Goal: Book appointment/travel/reservation

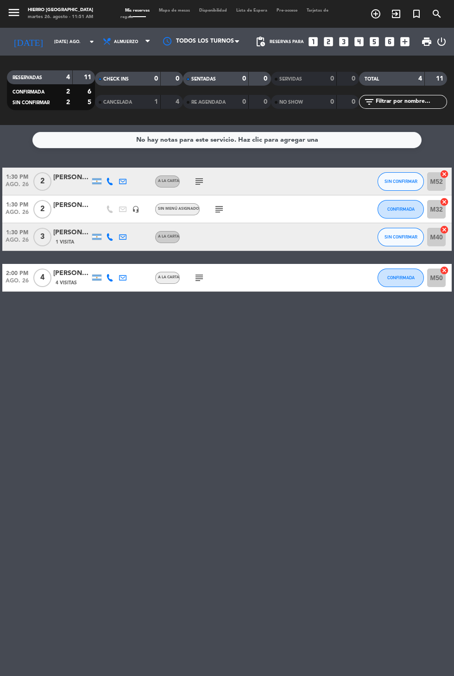
click at [361, 39] on icon "looks_4" at bounding box center [359, 42] width 12 height 12
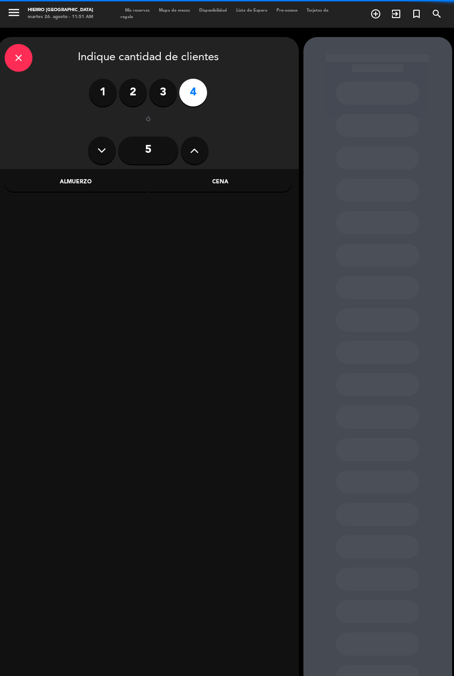
click at [192, 144] on icon at bounding box center [194, 151] width 9 height 14
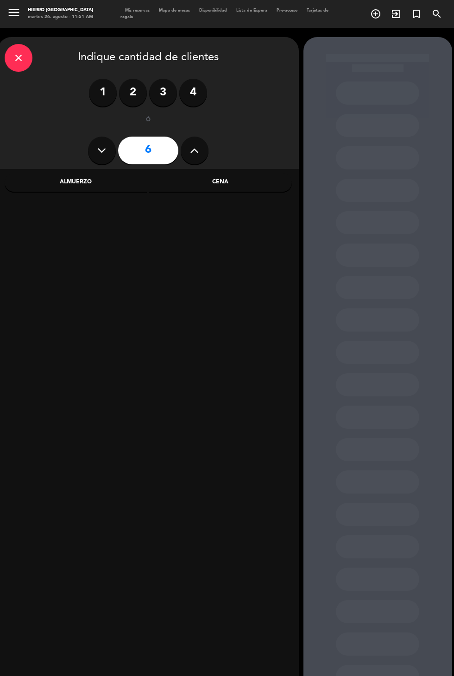
click at [196, 151] on icon at bounding box center [194, 151] width 9 height 14
type input "7"
click at [231, 182] on div "Cena" at bounding box center [220, 182] width 143 height 19
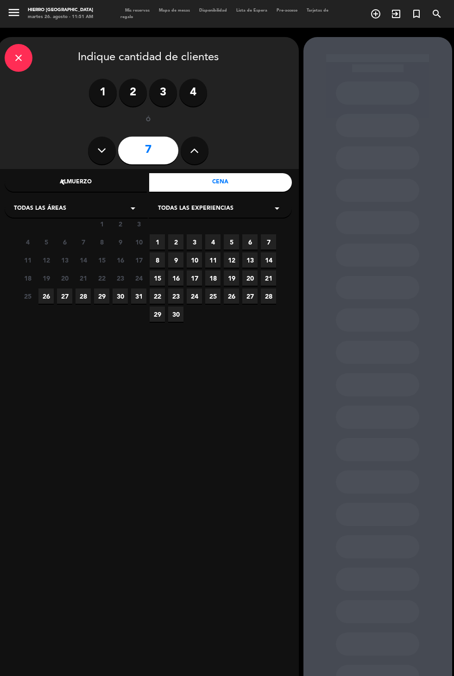
click at [42, 297] on span "26" at bounding box center [45, 296] width 15 height 15
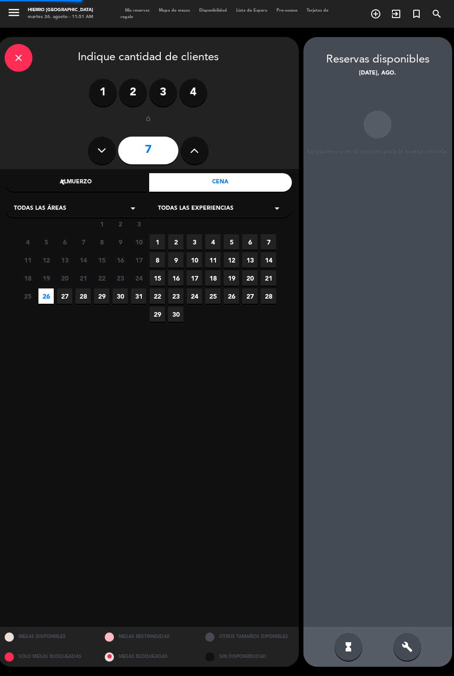
scroll to position [37, 0]
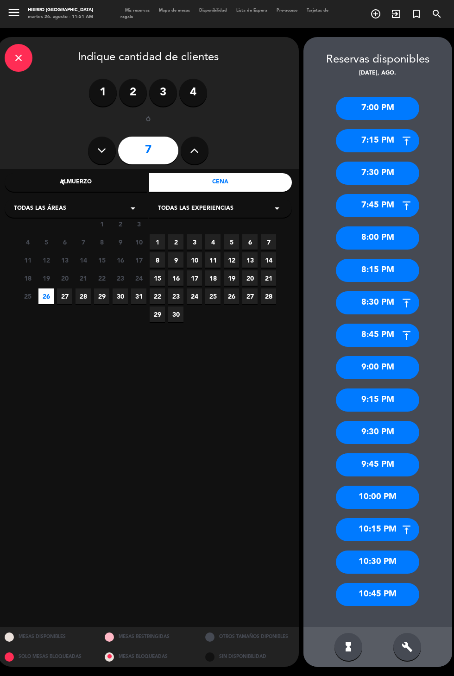
click at [399, 227] on div "8:00 PM" at bounding box center [377, 238] width 83 height 23
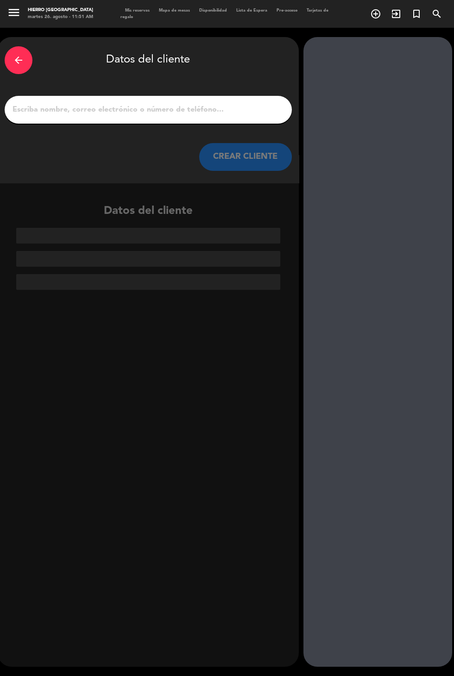
click at [106, 103] on input "1" at bounding box center [148, 109] width 273 height 13
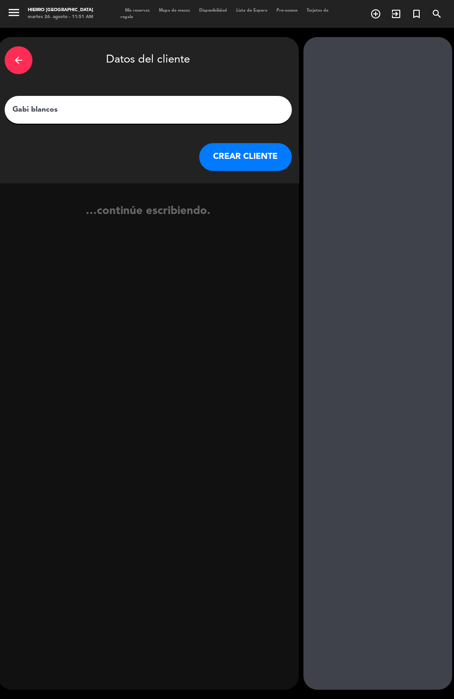
type input "Gabi blanco"
click at [229, 143] on button "CREAR CLIENTE" at bounding box center [245, 157] width 93 height 28
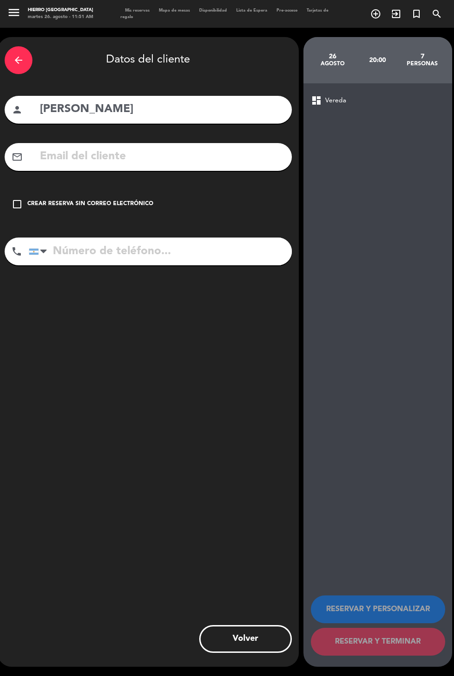
scroll to position [23, 0]
click at [14, 199] on icon "check_box_outline_blank" at bounding box center [17, 204] width 11 height 11
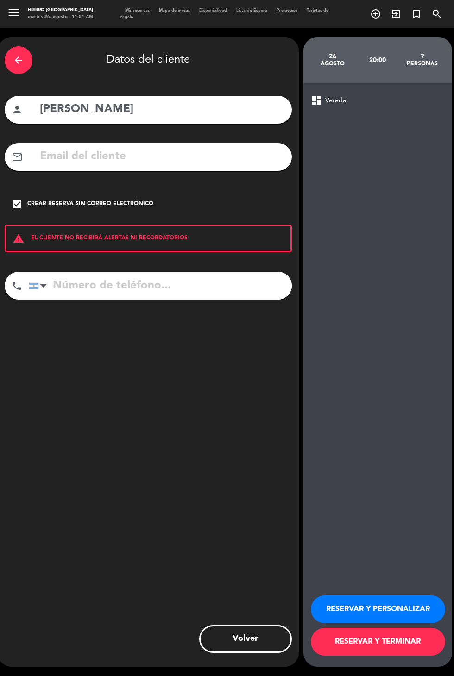
click at [419, 624] on button "RESERVAR Y PERSONALIZAR" at bounding box center [378, 610] width 134 height 28
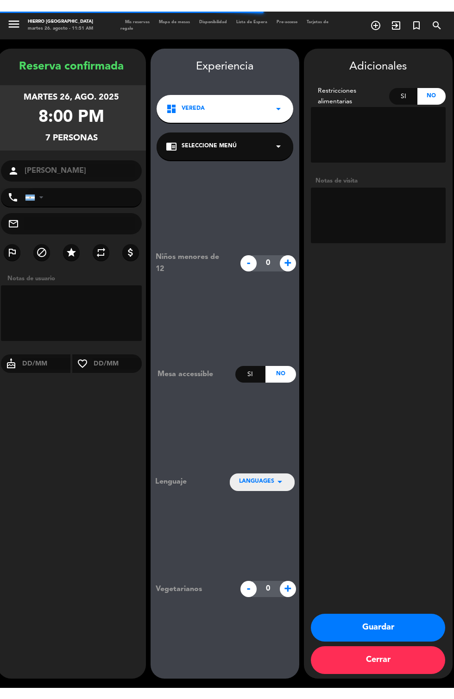
scroll to position [18, 0]
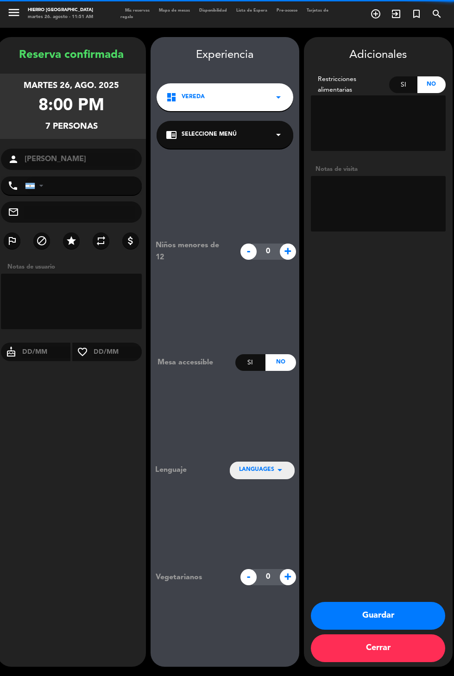
click at [395, 176] on textarea at bounding box center [378, 204] width 135 height 56
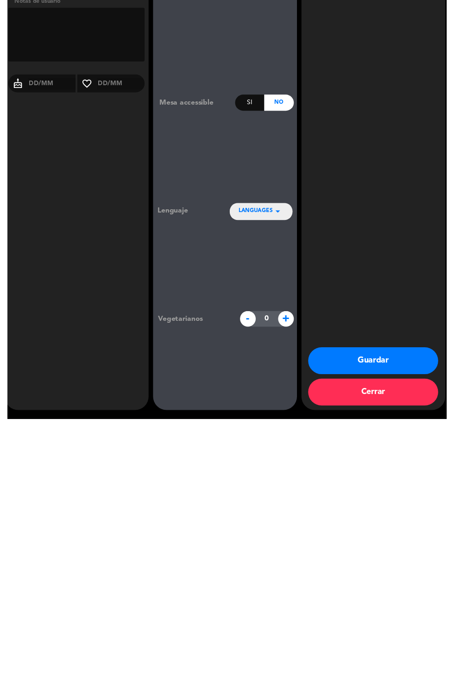
scroll to position [41, 0]
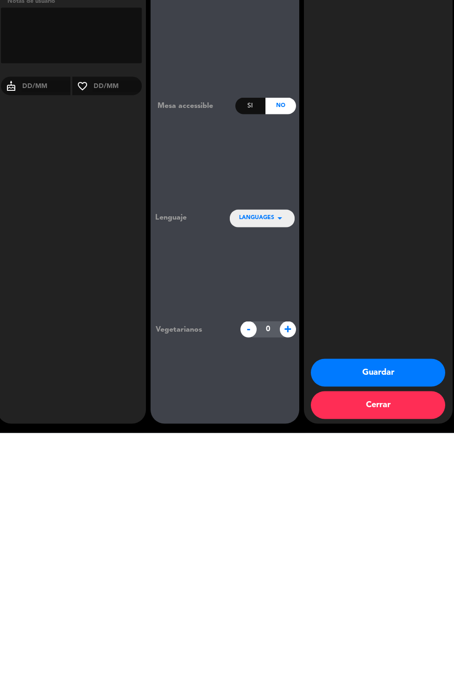
type textarea "Rsva Fran"
click at [402, 633] on button "Guardar" at bounding box center [378, 639] width 134 height 28
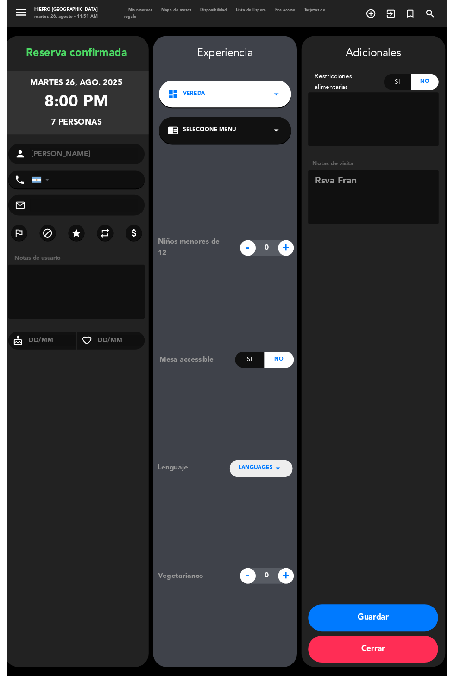
scroll to position [23, 0]
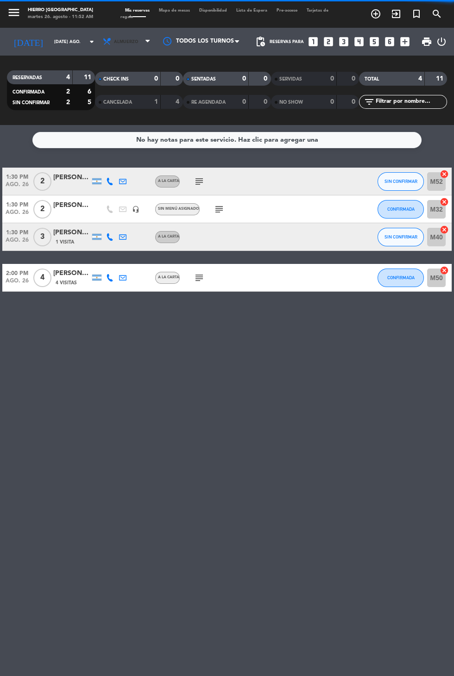
click at [114, 39] on span "Almuerzo" at bounding box center [126, 41] width 24 height 5
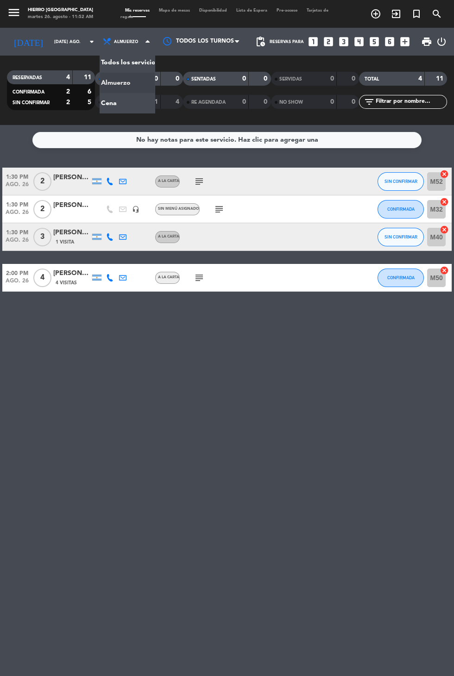
click at [101, 80] on div "menu Hierro Palermo martes 26. agosto - 11:52 AM Mis reservas Mapa de mesas Dis…" at bounding box center [227, 62] width 454 height 125
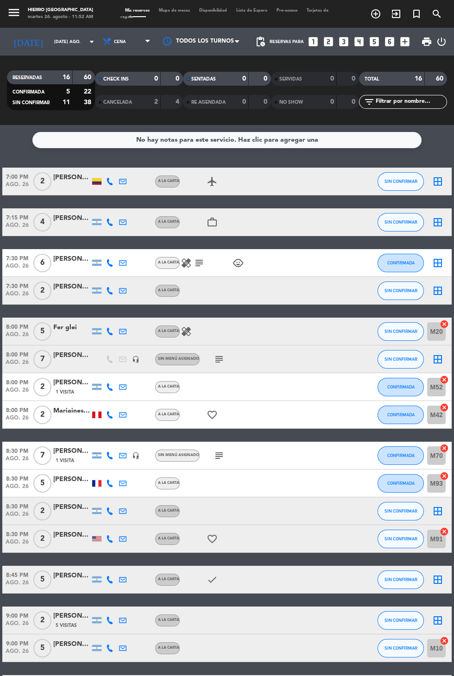
scroll to position [9, 0]
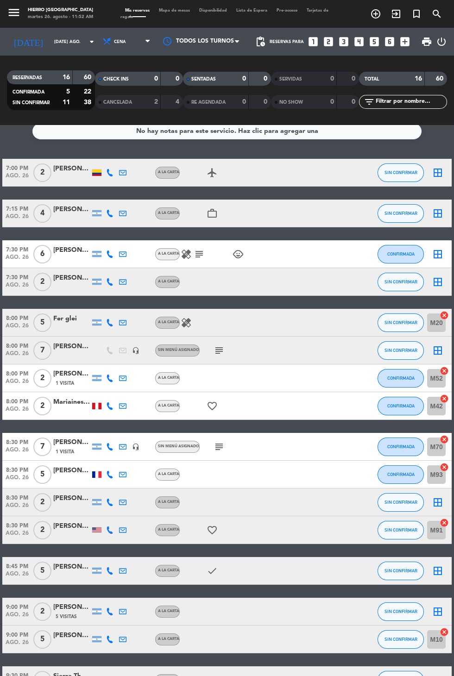
click at [220, 442] on icon "subject" at bounding box center [219, 447] width 11 height 11
click at [214, 345] on icon "subject" at bounding box center [219, 350] width 11 height 11
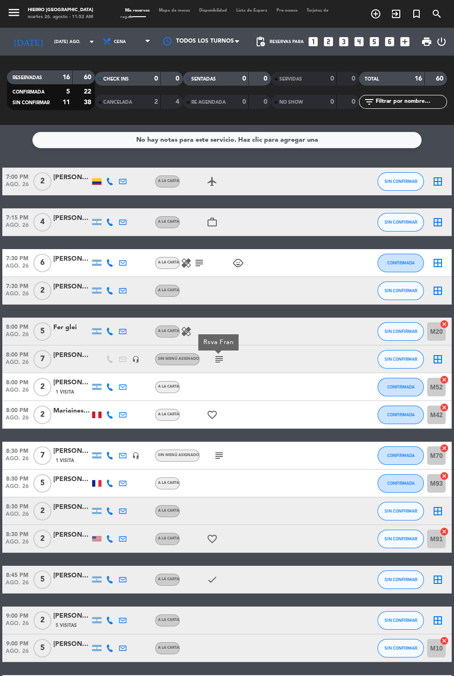
click at [448, 444] on icon "cancel" at bounding box center [444, 448] width 9 height 9
click at [439, 354] on icon "border_all" at bounding box center [437, 359] width 11 height 11
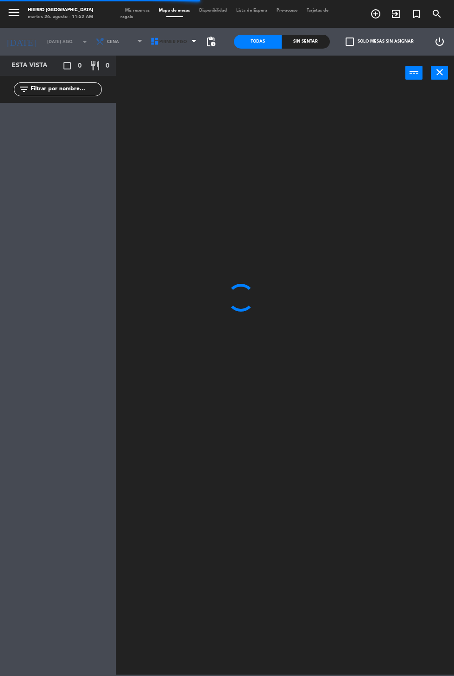
click at [152, 43] on icon at bounding box center [154, 41] width 9 height 9
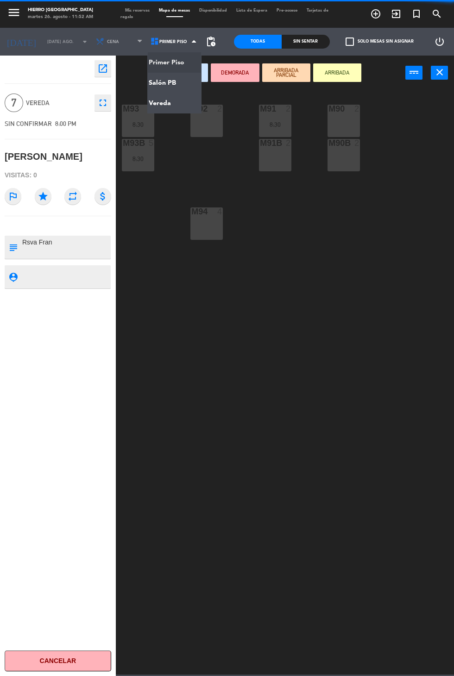
click at [148, 83] on ng-component "menu Hierro Palermo martes 26. agosto - 11:52 AM Mis reservas Mapa de mesas Dis…" at bounding box center [227, 337] width 454 height 675
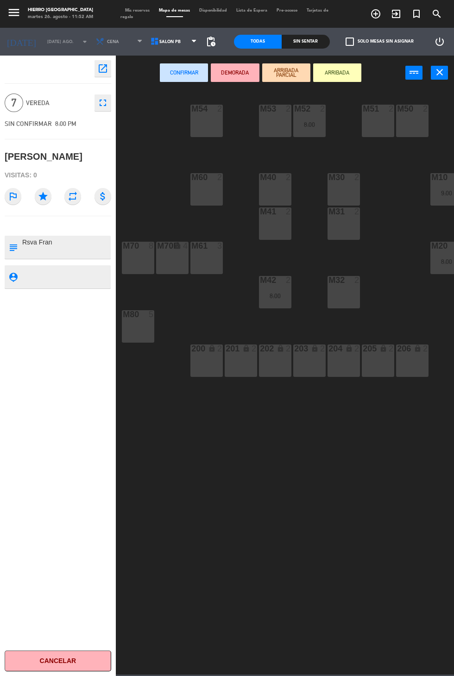
click at [129, 258] on div "M70 8" at bounding box center [138, 258] width 32 height 32
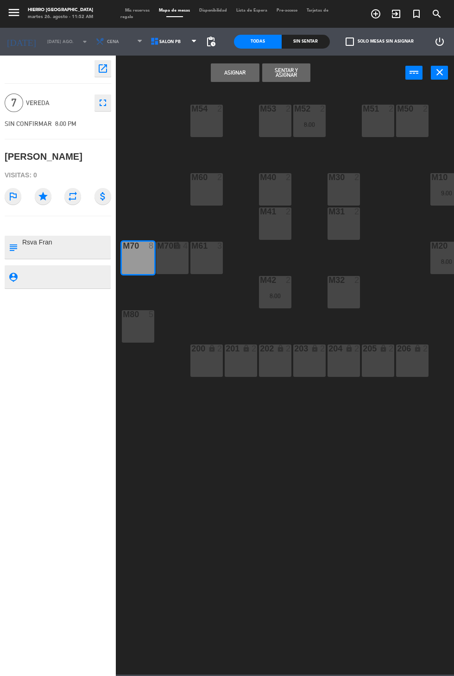
click at [229, 77] on button "Asignar" at bounding box center [235, 72] width 48 height 19
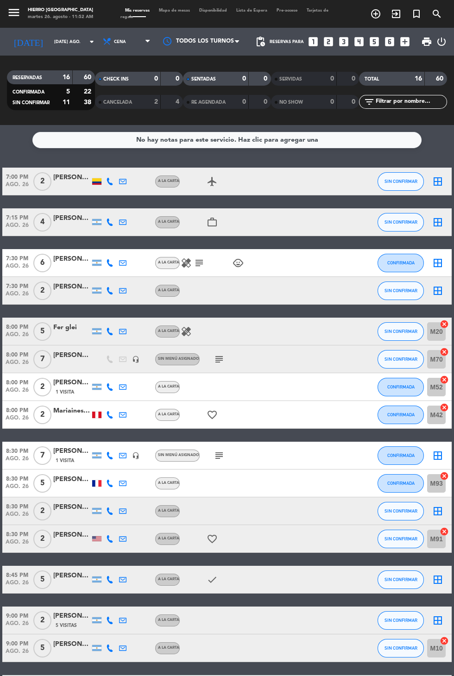
click at [448, 375] on icon "cancel" at bounding box center [444, 379] width 9 height 9
click at [438, 450] on icon "border_all" at bounding box center [437, 455] width 11 height 11
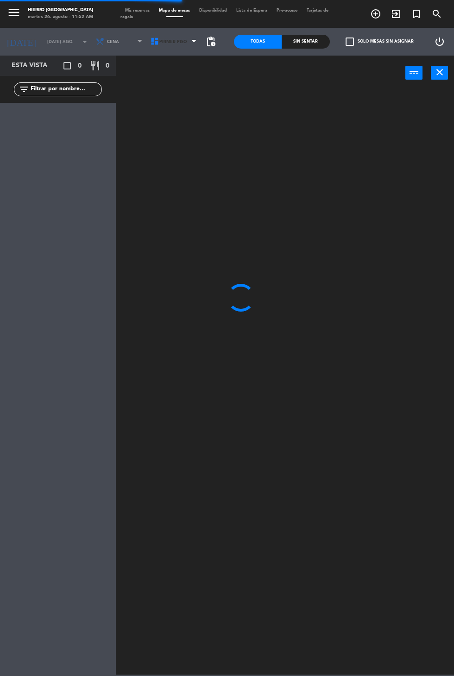
click at [162, 50] on span "Primer Piso" at bounding box center [174, 42] width 55 height 20
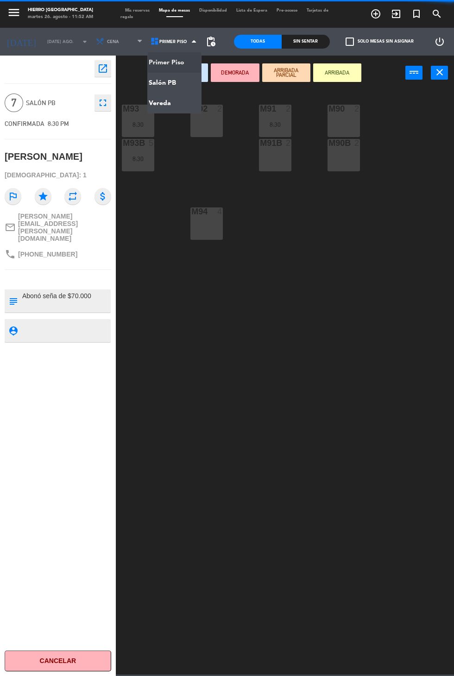
click at [163, 81] on ng-component "menu Hierro Palermo martes 26. agosto - 11:52 AM Mis reservas Mapa de mesas Dis…" at bounding box center [227, 337] width 454 height 675
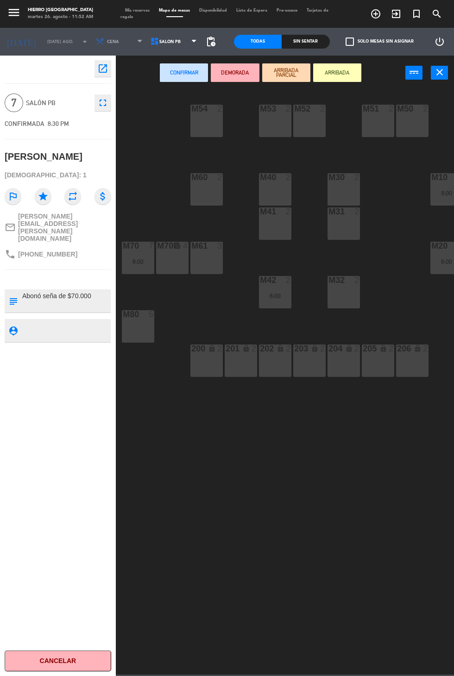
click at [408, 132] on div "M50 2" at bounding box center [412, 121] width 32 height 32
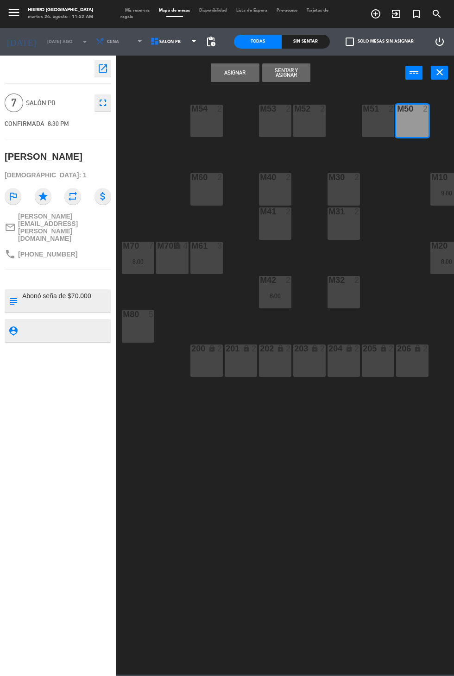
click at [378, 123] on div "M51 2" at bounding box center [378, 121] width 32 height 32
click at [316, 123] on div "M52 2" at bounding box center [309, 121] width 32 height 32
click at [221, 77] on button "Asignar" at bounding box center [235, 72] width 48 height 19
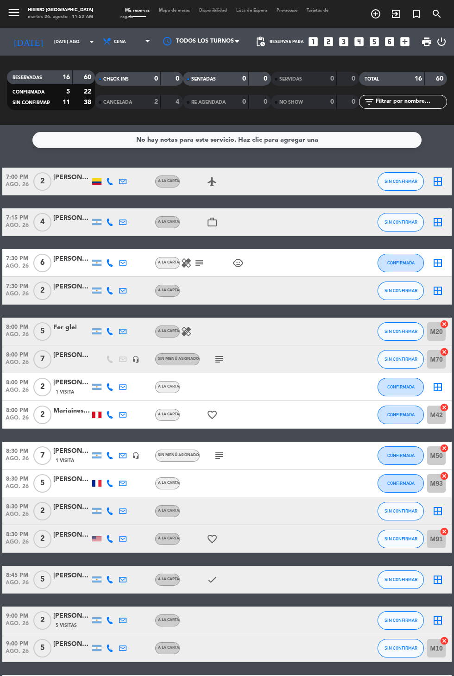
click at [196, 258] on icon "subject" at bounding box center [199, 263] width 11 height 11
click at [442, 258] on icon "border_all" at bounding box center [437, 263] width 11 height 11
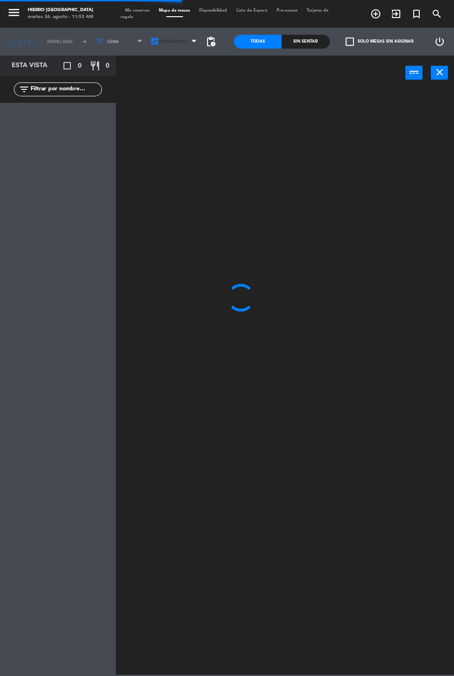
click at [163, 41] on span "Primer Piso" at bounding box center [172, 41] width 27 height 5
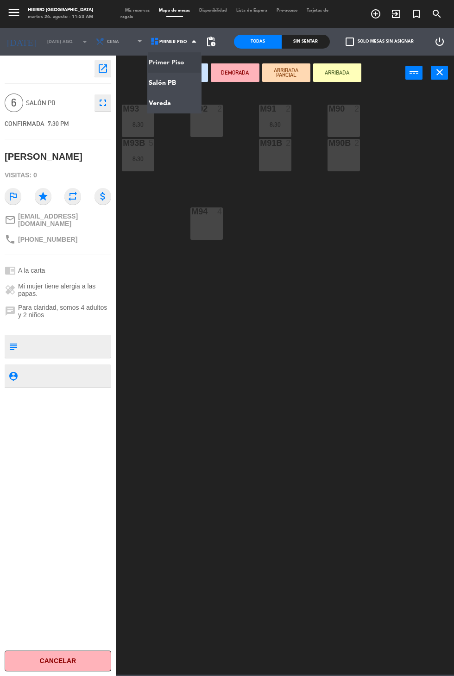
click at [155, 79] on ng-component "menu Hierro Palermo martes 26. agosto - 11:53 AM Mis reservas Mapa de mesas Dis…" at bounding box center [227, 337] width 454 height 675
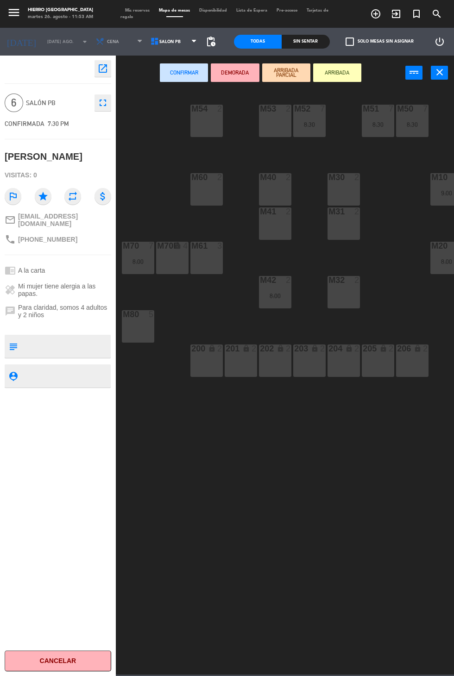
click at [138, 331] on div "M80 5" at bounding box center [138, 326] width 32 height 32
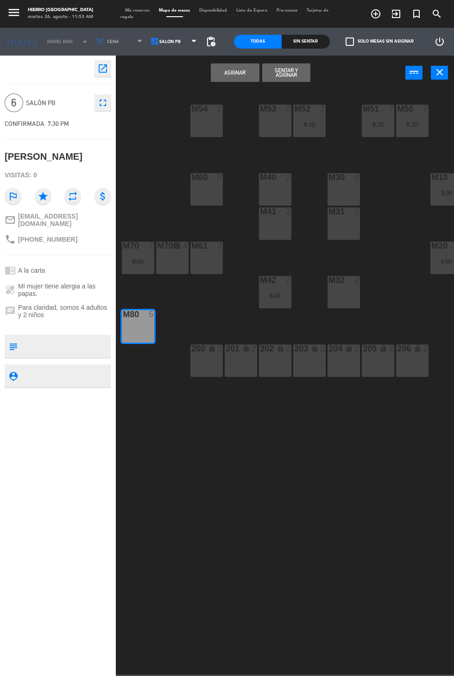
click at [228, 77] on button "Asignar" at bounding box center [235, 72] width 48 height 19
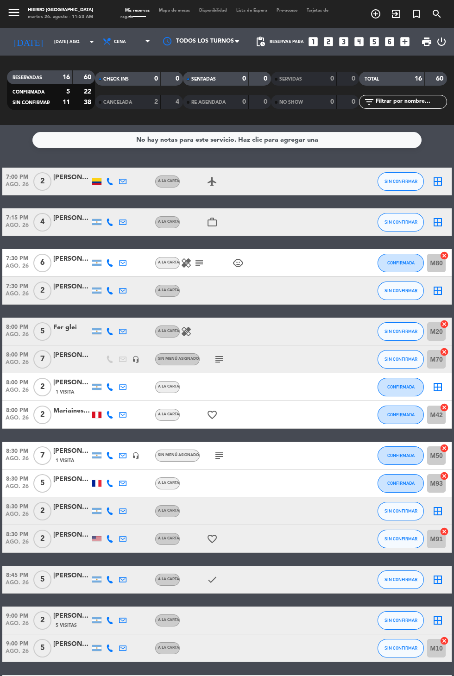
scroll to position [9, 0]
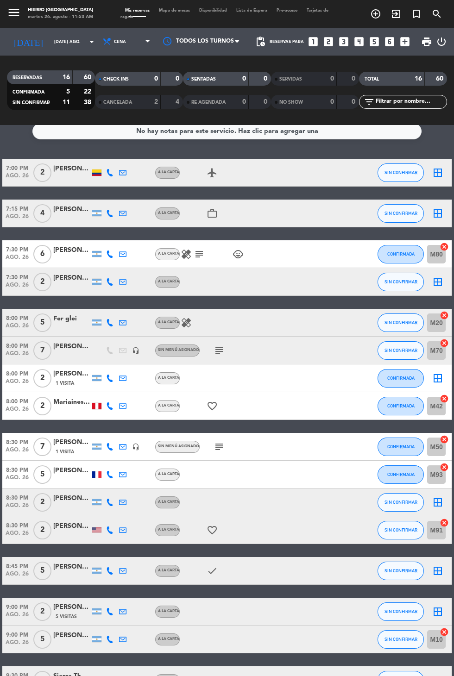
click at [442, 208] on icon "border_all" at bounding box center [437, 213] width 11 height 11
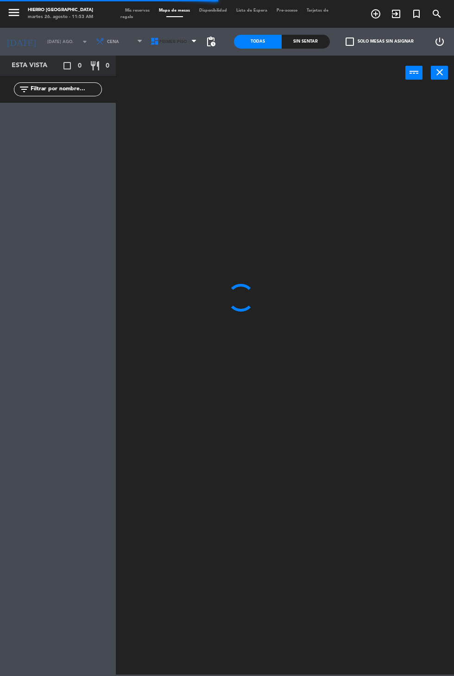
click at [161, 44] on span "Primer Piso" at bounding box center [172, 41] width 27 height 5
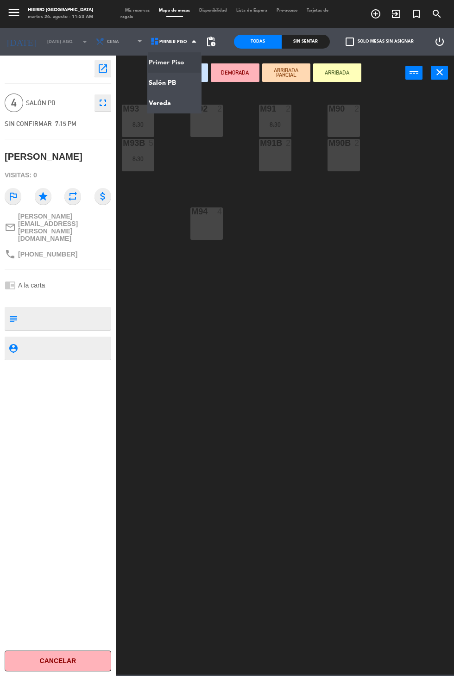
click at [154, 80] on ng-component "menu Hierro Palermo martes 26. agosto - 11:53 AM Mis reservas Mapa de mesas Dis…" at bounding box center [227, 337] width 454 height 675
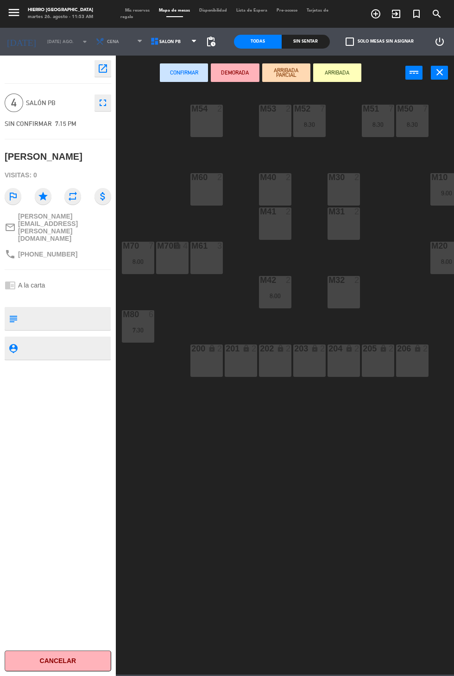
click at [151, 41] on icon at bounding box center [154, 41] width 9 height 9
click at [153, 62] on ng-component "menu Hierro Palermo martes 26. agosto - 11:53 AM Mis reservas Mapa de mesas Dis…" at bounding box center [227, 337] width 454 height 675
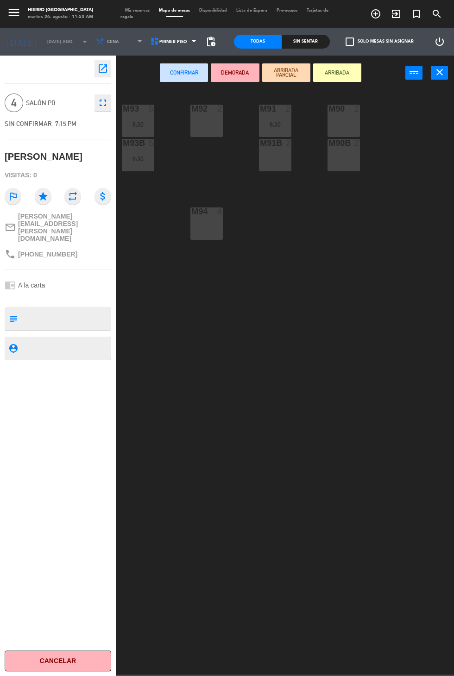
click at [213, 38] on span "pending_actions" at bounding box center [210, 41] width 11 height 11
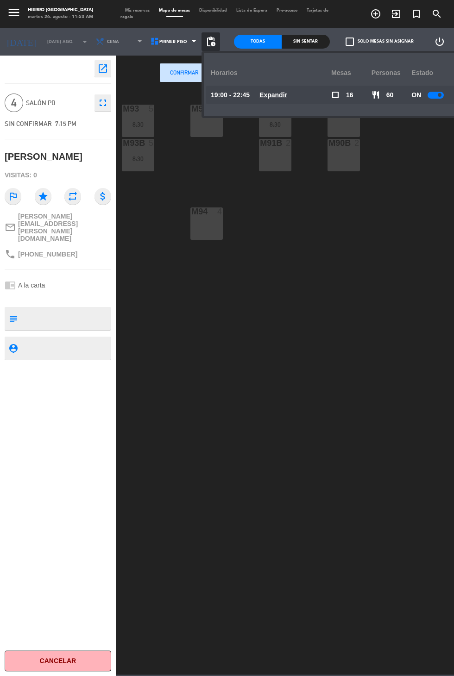
click at [430, 94] on div at bounding box center [436, 95] width 16 height 7
click at [216, 41] on span "pending_actions" at bounding box center [210, 41] width 11 height 11
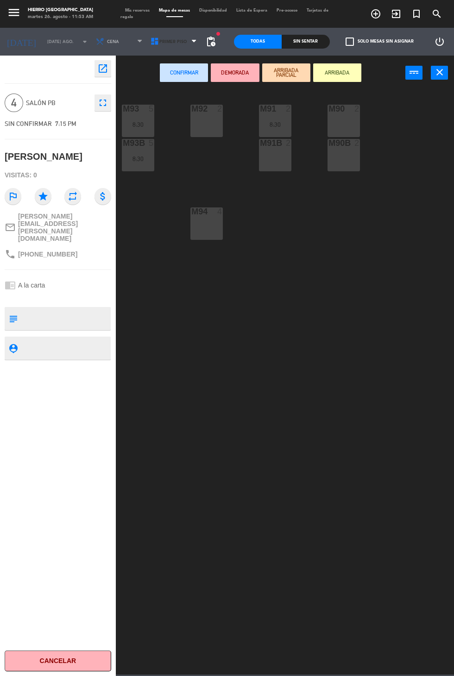
click at [169, 41] on span "Primer Piso" at bounding box center [172, 41] width 27 height 5
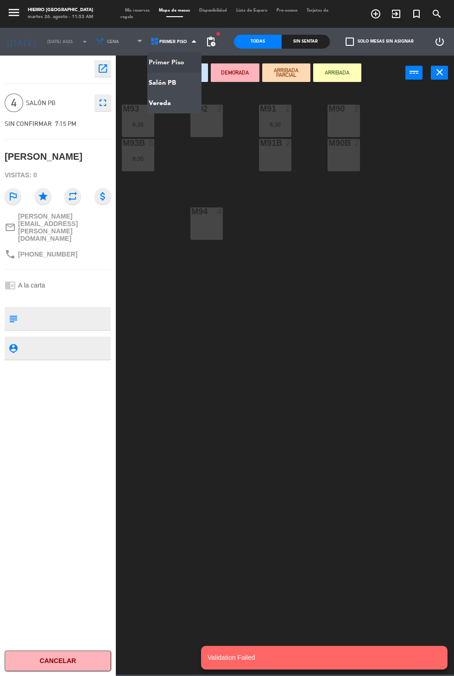
click at [154, 85] on ng-component "menu Hierro Palermo martes 26. agosto - 11:53 AM Mis reservas Mapa de mesas Dis…" at bounding box center [227, 337] width 454 height 675
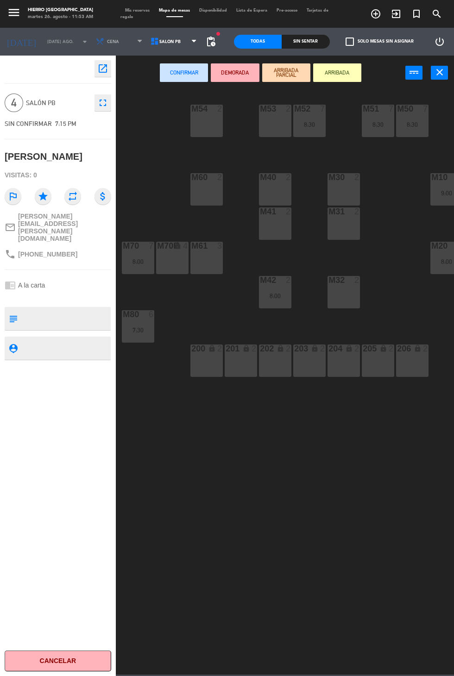
click at [345, 189] on div "M30 2" at bounding box center [344, 189] width 32 height 32
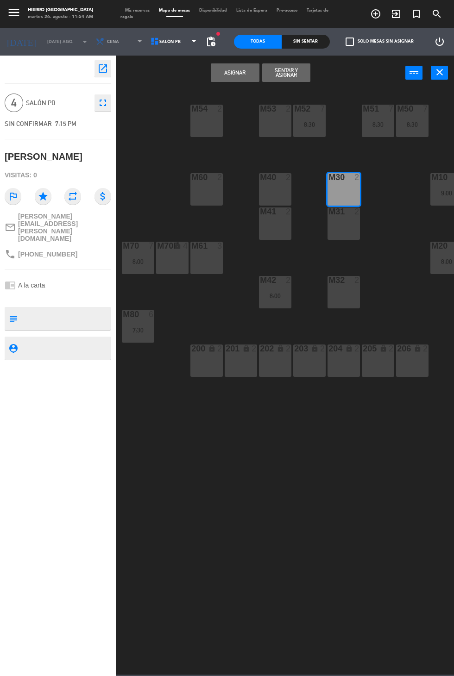
click at [341, 237] on div "m31 2" at bounding box center [344, 224] width 32 height 32
click at [228, 74] on button "Asignar" at bounding box center [235, 72] width 48 height 19
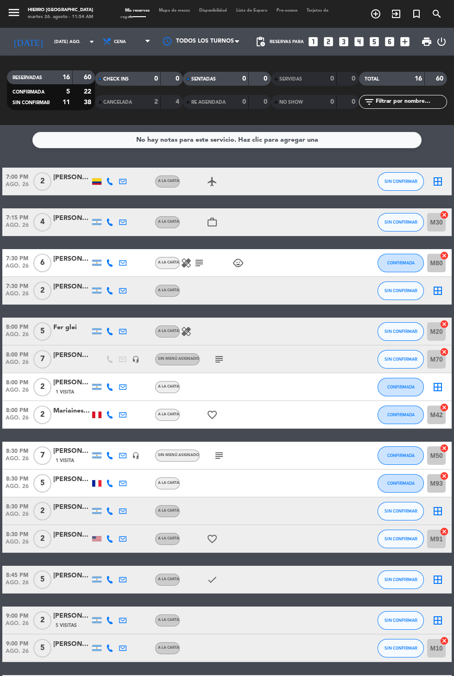
scroll to position [9, 0]
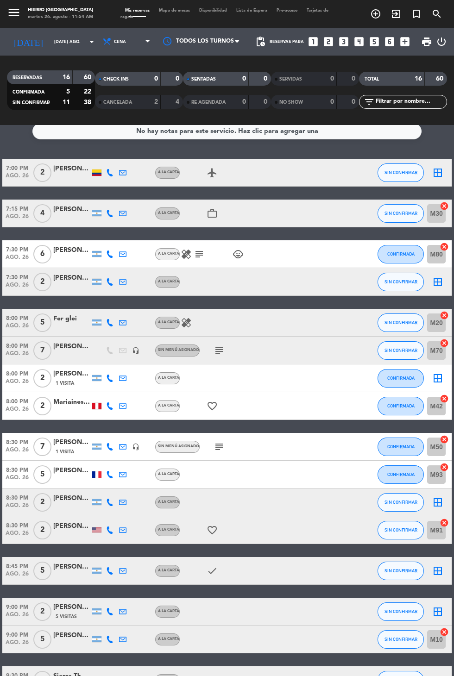
click at [444, 628] on icon "cancel" at bounding box center [444, 632] width 9 height 9
click at [440, 566] on icon "border_all" at bounding box center [437, 571] width 11 height 11
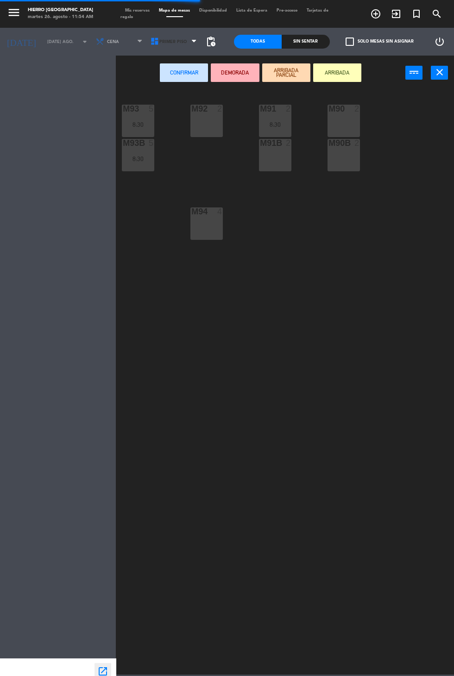
click at [163, 41] on span "Primer Piso" at bounding box center [172, 41] width 27 height 5
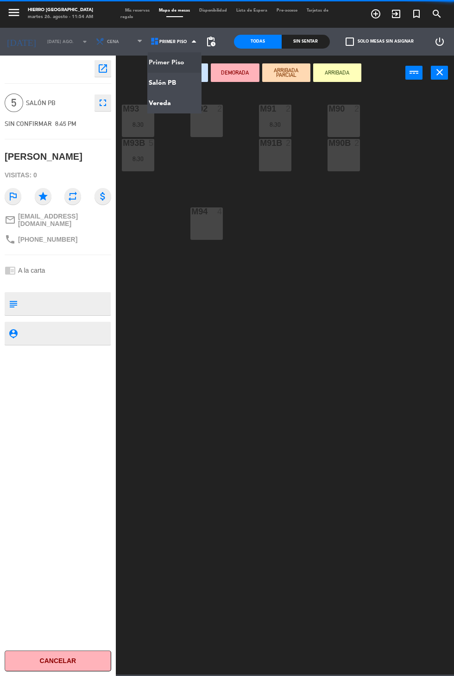
click at [154, 82] on ng-component "menu Hierro Palermo martes 26. agosto - 11:54 AM Mis reservas Mapa de mesas Dis…" at bounding box center [227, 337] width 454 height 675
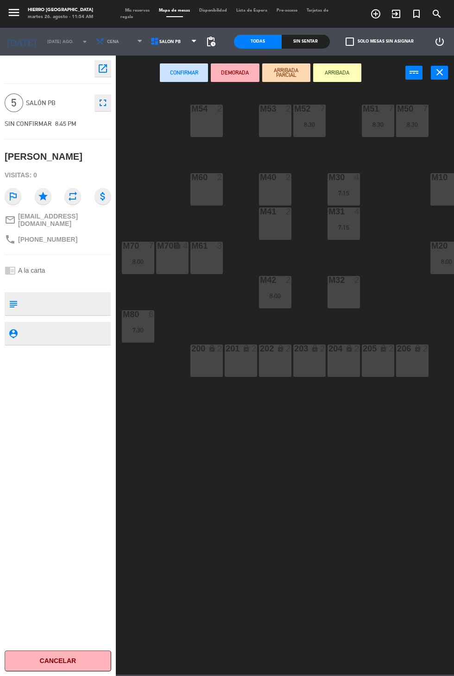
click at [448, 192] on div "M10 6" at bounding box center [446, 189] width 32 height 32
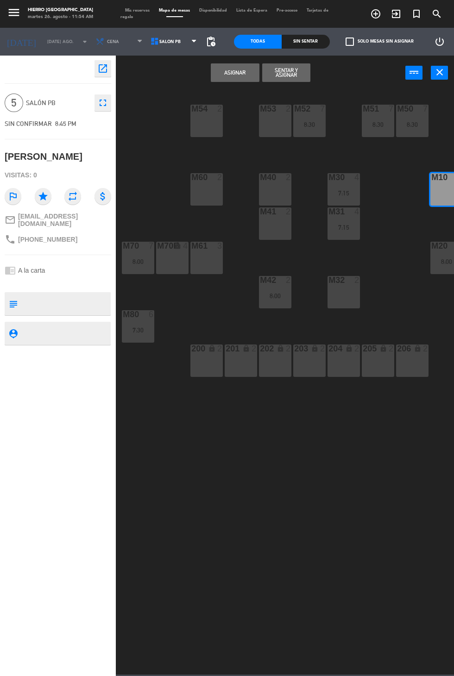
click at [220, 77] on button "Asignar" at bounding box center [235, 72] width 48 height 19
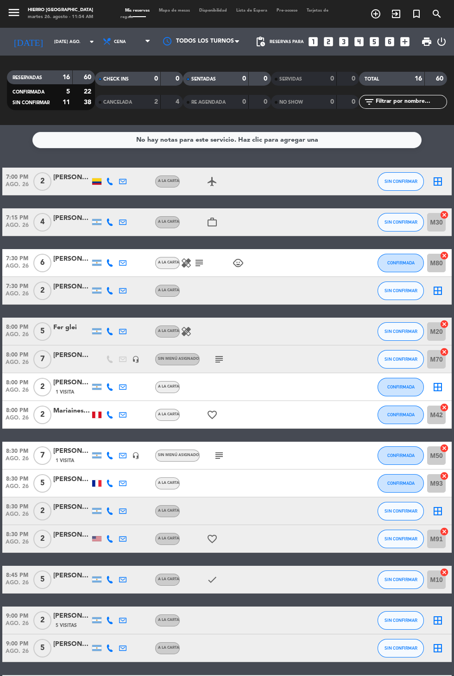
scroll to position [9, 0]
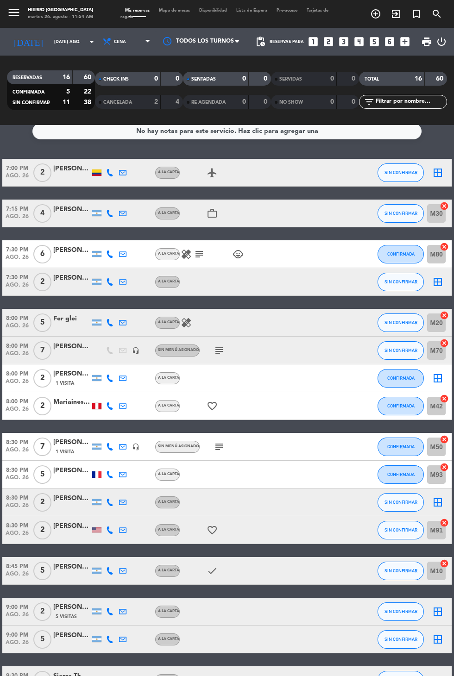
click at [69, 602] on div "Ezequiel Matias Cosseddu" at bounding box center [71, 607] width 37 height 11
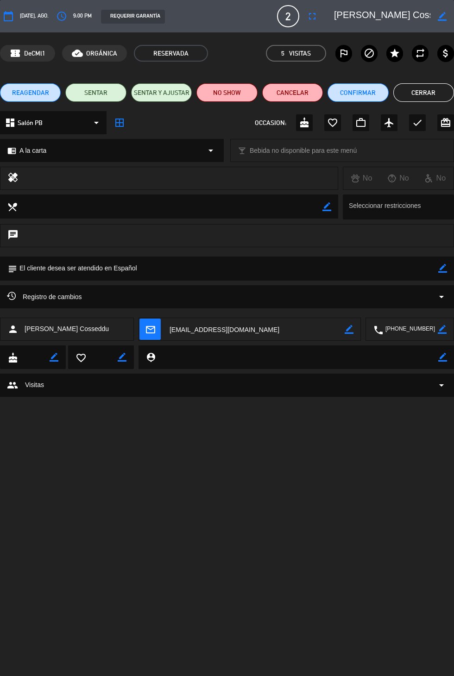
click at [430, 89] on button "Cerrar" at bounding box center [423, 92] width 61 height 19
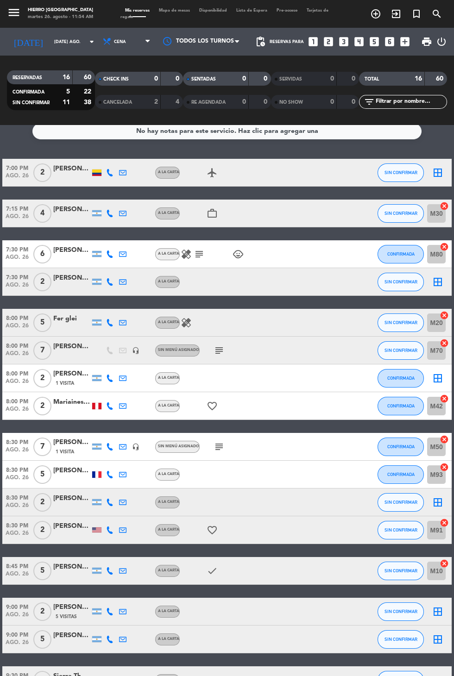
click at [442, 634] on icon "border_all" at bounding box center [437, 639] width 11 height 11
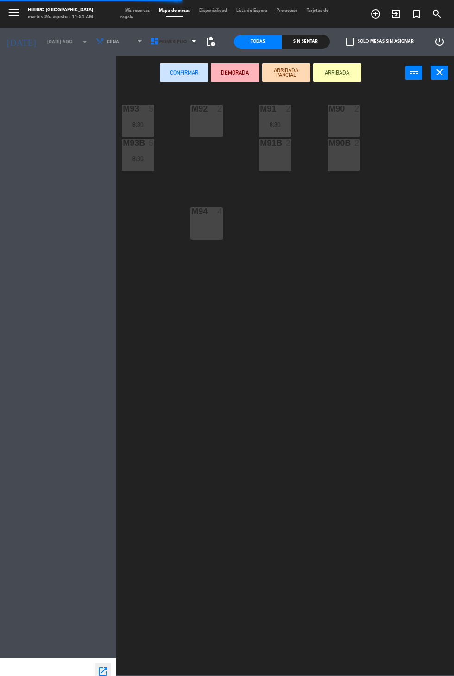
click at [152, 41] on icon at bounding box center [154, 41] width 9 height 9
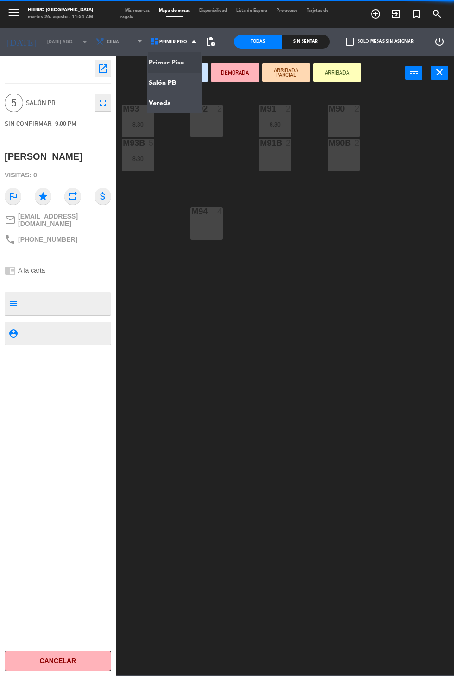
click at [158, 75] on ng-component "menu Hierro Palermo martes 26. agosto - 11:54 AM Mis reservas Mapa de mesas Dis…" at bounding box center [227, 337] width 454 height 675
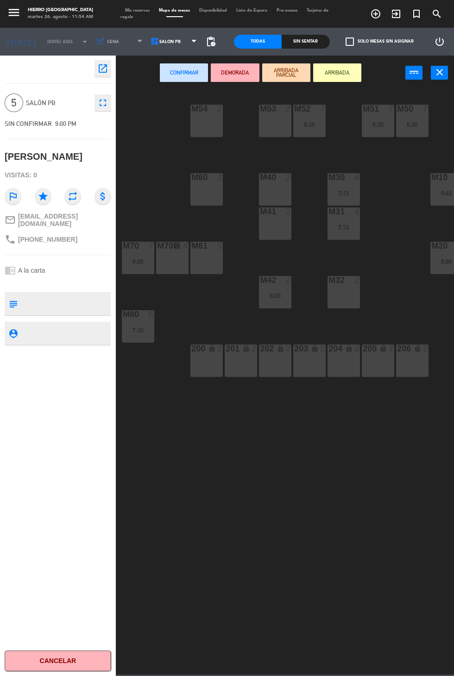
click at [271, 120] on div "M53 2" at bounding box center [275, 121] width 32 height 32
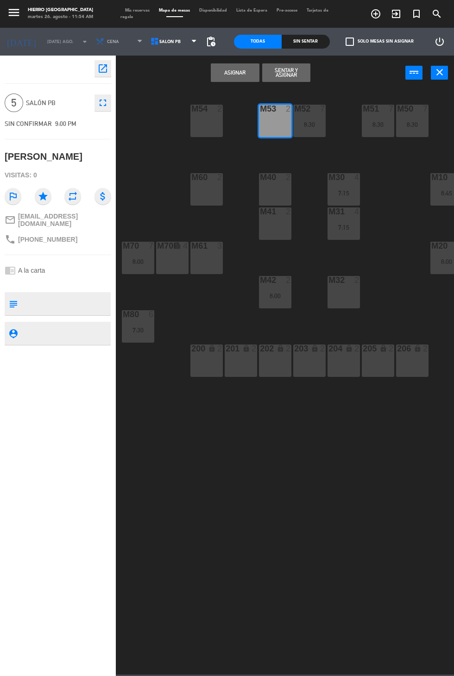
click at [204, 120] on div "M54 2" at bounding box center [206, 121] width 32 height 32
click at [228, 75] on button "Asignar" at bounding box center [235, 72] width 48 height 19
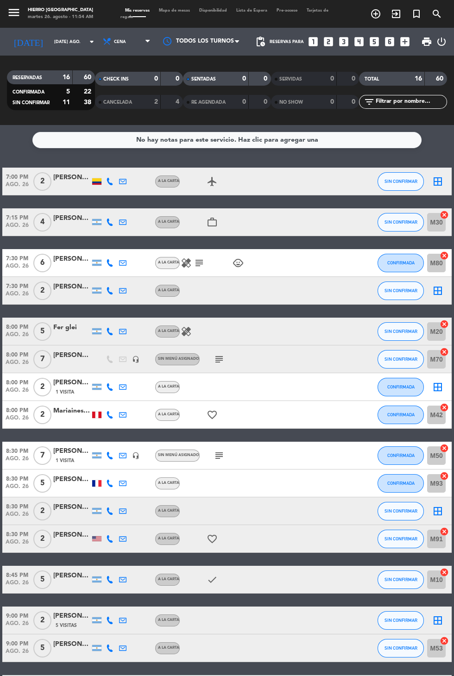
click at [435, 176] on icon "border_all" at bounding box center [437, 181] width 11 height 11
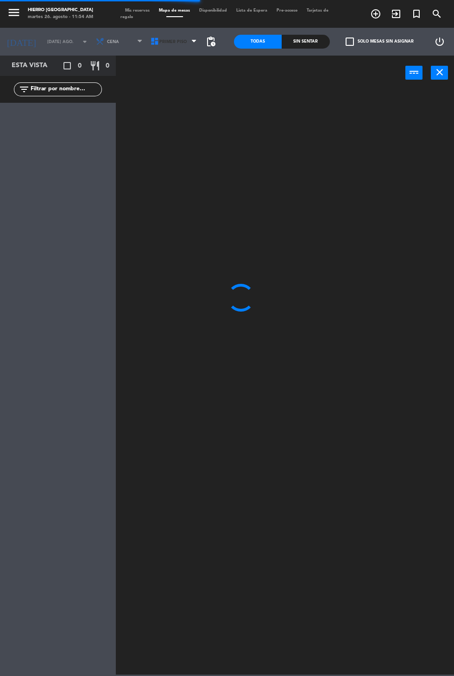
click at [167, 41] on span "Primer Piso" at bounding box center [172, 41] width 27 height 5
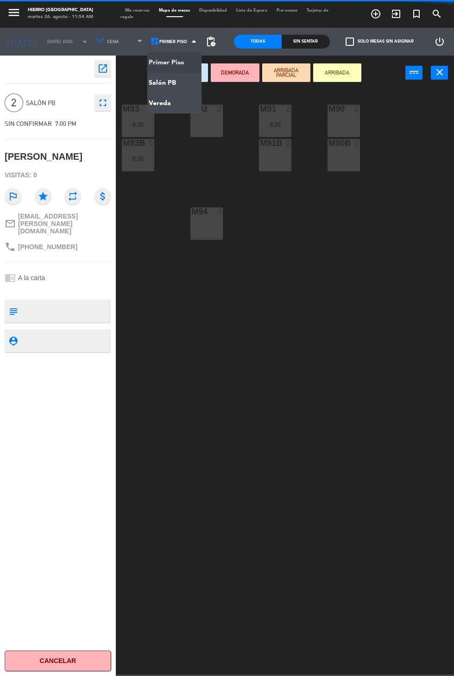
click at [156, 82] on ng-component "menu Hierro Palermo martes 26. agosto - 11:54 AM Mis reservas Mapa de mesas Dis…" at bounding box center [227, 337] width 454 height 675
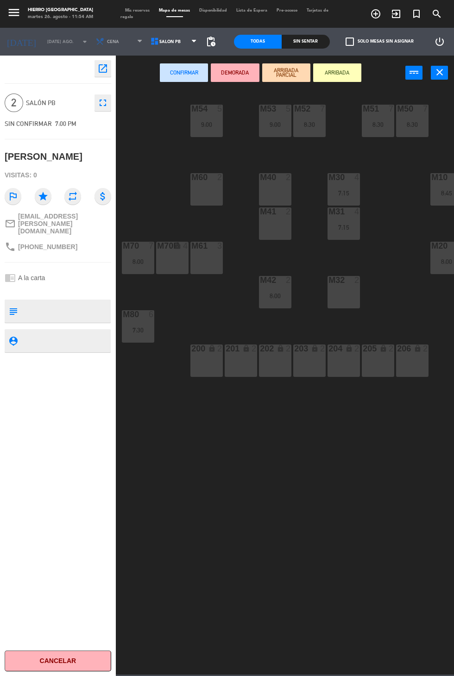
click at [346, 293] on div "M32 2" at bounding box center [344, 292] width 32 height 32
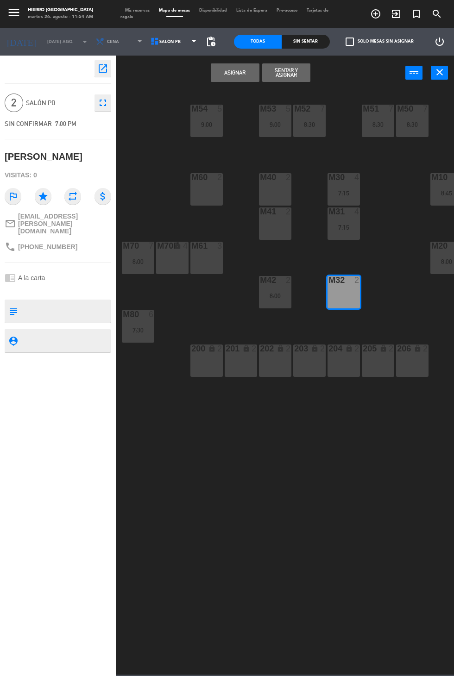
click at [222, 72] on button "Asignar" at bounding box center [235, 72] width 48 height 19
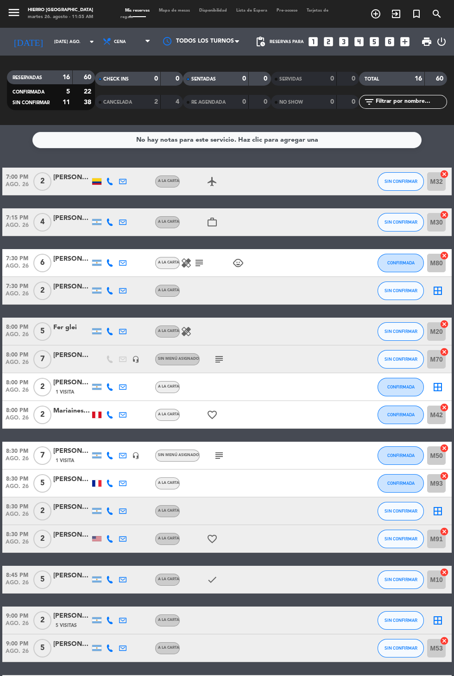
click at [441, 285] on icon "border_all" at bounding box center [437, 290] width 11 height 11
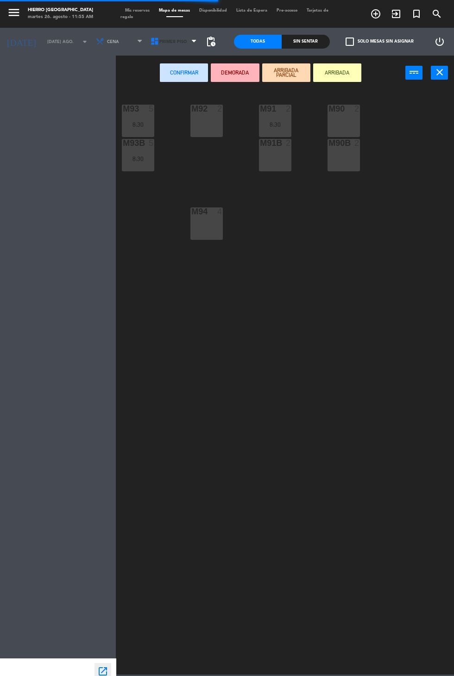
click at [163, 39] on span "Primer Piso" at bounding box center [172, 41] width 27 height 5
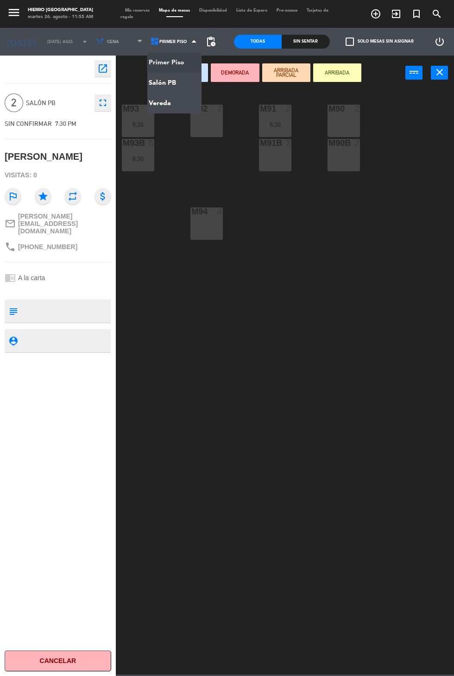
click at [155, 82] on ng-component "menu Hierro Palermo martes 26. agosto - 11:55 AM Mis reservas Mapa de mesas Dis…" at bounding box center [227, 337] width 454 height 675
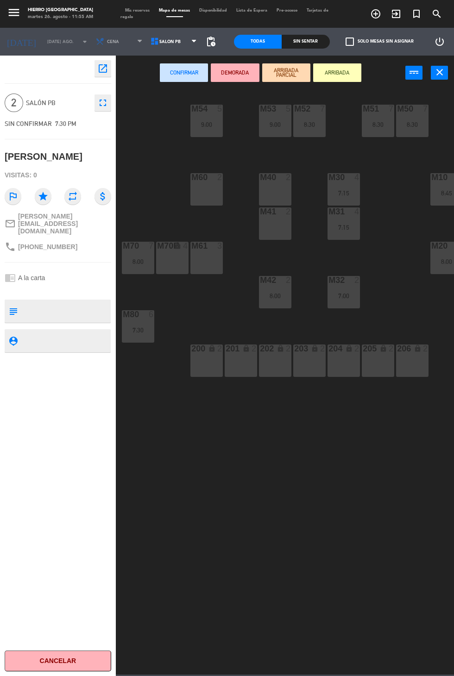
click at [168, 42] on span "Salón PB" at bounding box center [169, 41] width 21 height 5
click at [157, 59] on ng-component "menu Hierro Palermo martes 26. agosto - 11:55 AM Mis reservas Mapa de mesas Dis…" at bounding box center [227, 337] width 454 height 675
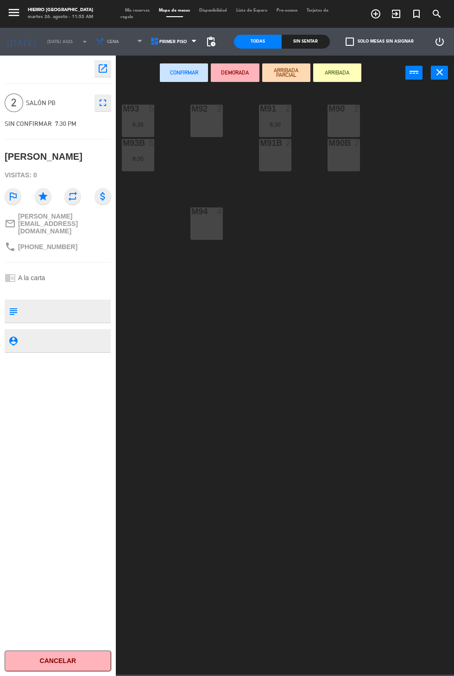
click at [209, 123] on div "M92 2" at bounding box center [206, 121] width 32 height 32
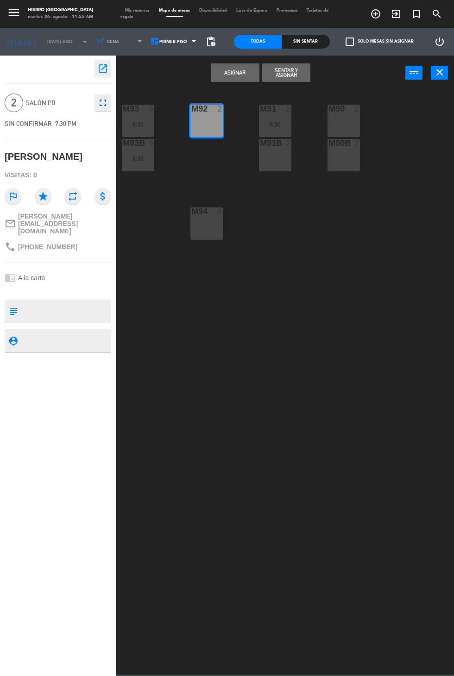
click at [232, 72] on button "Asignar" at bounding box center [235, 72] width 48 height 19
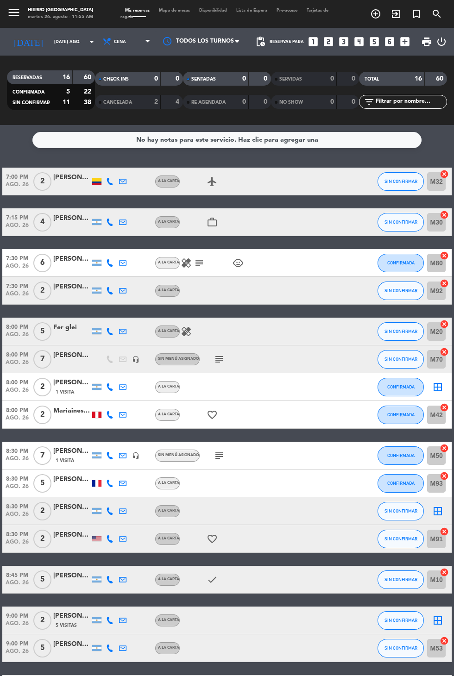
click at [442, 382] on icon "border_all" at bounding box center [437, 387] width 11 height 11
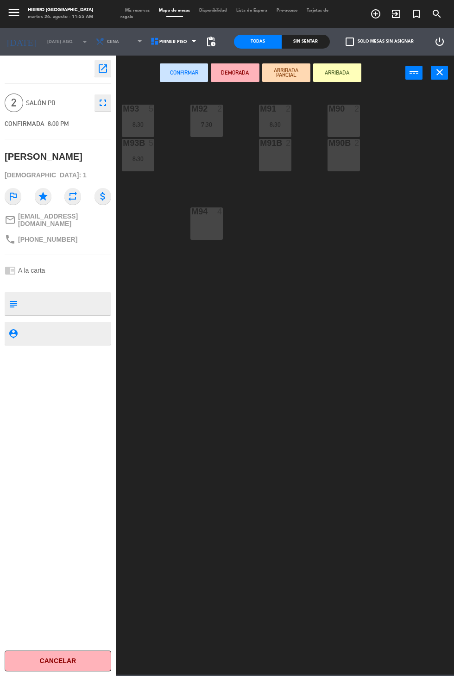
click at [340, 109] on div at bounding box center [343, 109] width 15 height 8
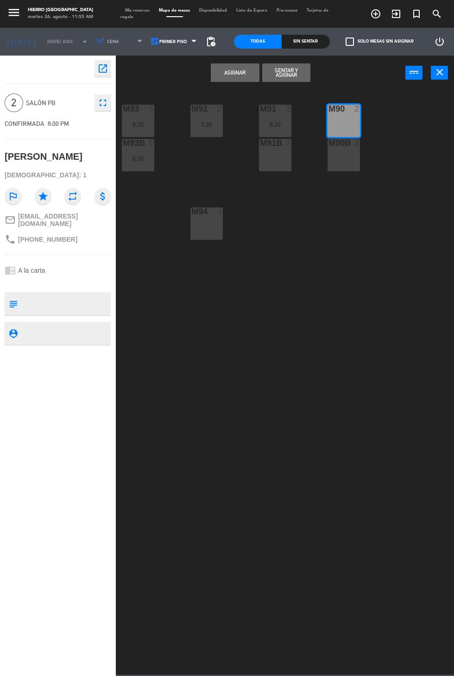
click at [227, 76] on button "Asignar" at bounding box center [235, 72] width 48 height 19
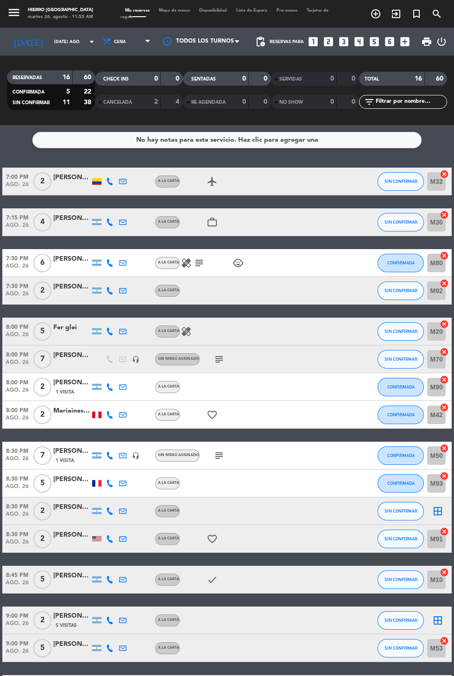
click at [441, 506] on icon "border_all" at bounding box center [437, 511] width 11 height 11
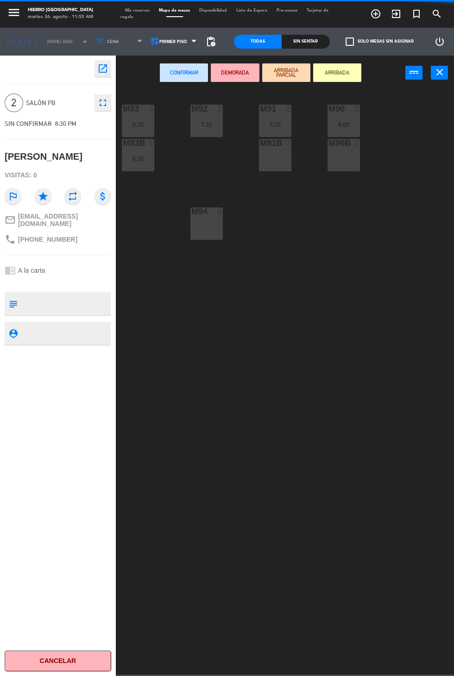
click at [265, 169] on div "M91B 2" at bounding box center [275, 155] width 32 height 32
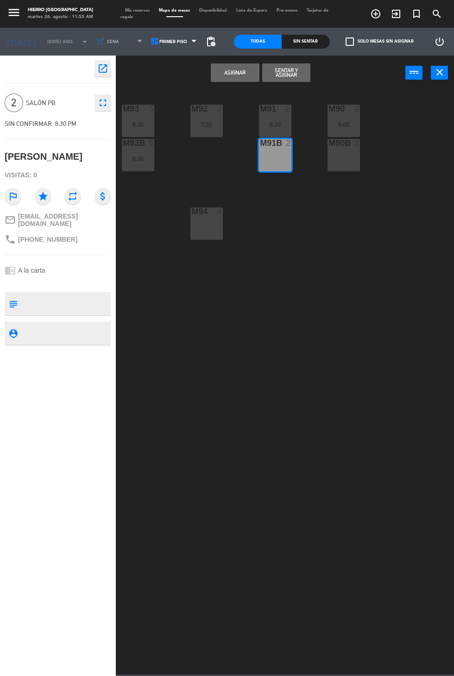
click at [222, 78] on button "Asignar" at bounding box center [235, 72] width 48 height 19
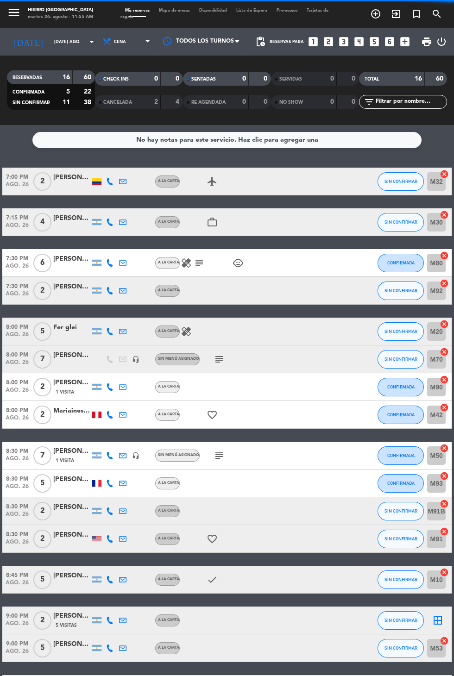
scroll to position [9, 0]
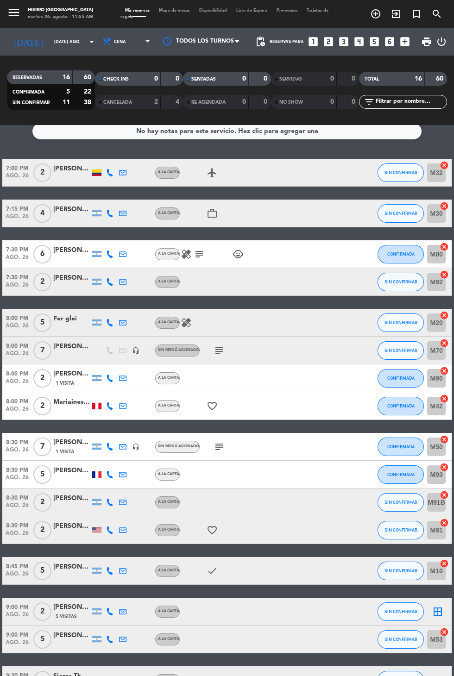
click at [442, 606] on icon "border_all" at bounding box center [437, 611] width 11 height 11
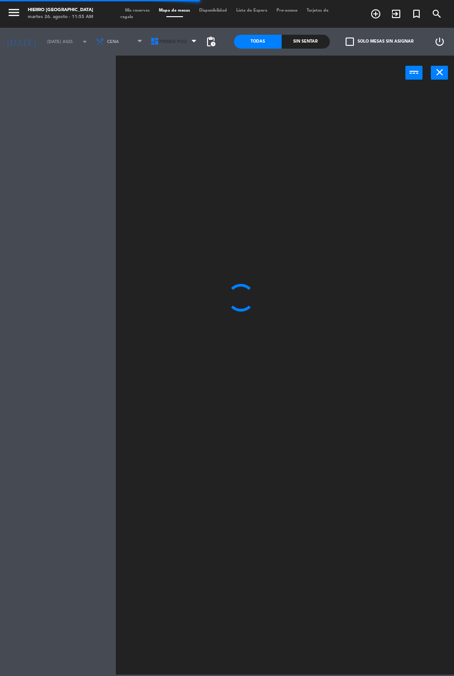
click at [163, 43] on span "Primer Piso" at bounding box center [172, 41] width 27 height 5
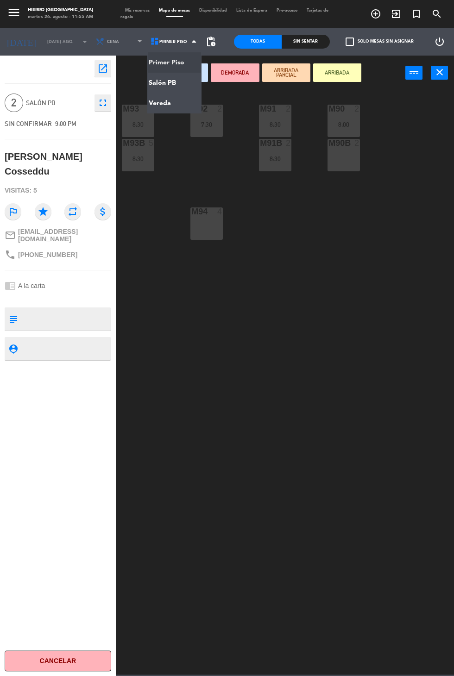
click at [349, 168] on div "M90B 2" at bounding box center [344, 155] width 32 height 32
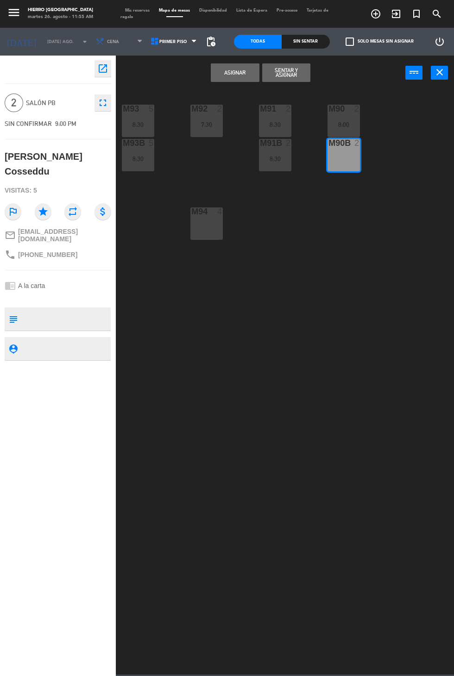
click at [221, 79] on button "Asignar" at bounding box center [235, 72] width 48 height 19
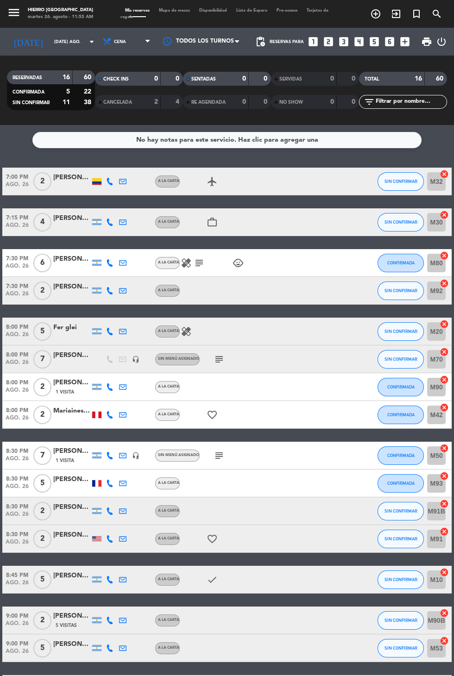
scroll to position [9, 0]
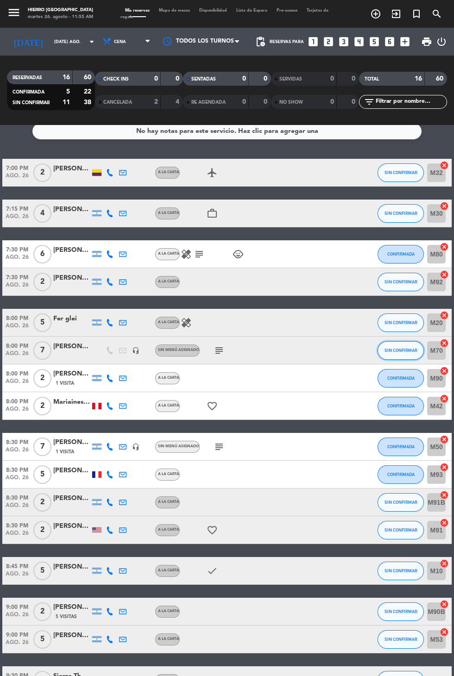
click at [404, 348] on span "SIN CONFIRMAR" at bounding box center [401, 350] width 33 height 5
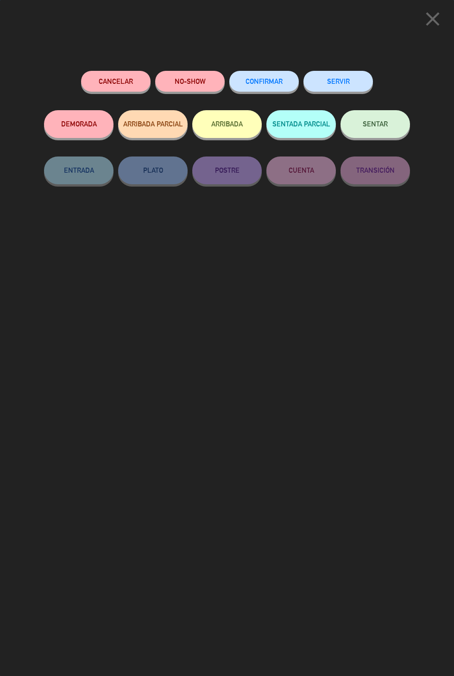
click at [266, 74] on button "CONFIRMAR" at bounding box center [263, 81] width 69 height 21
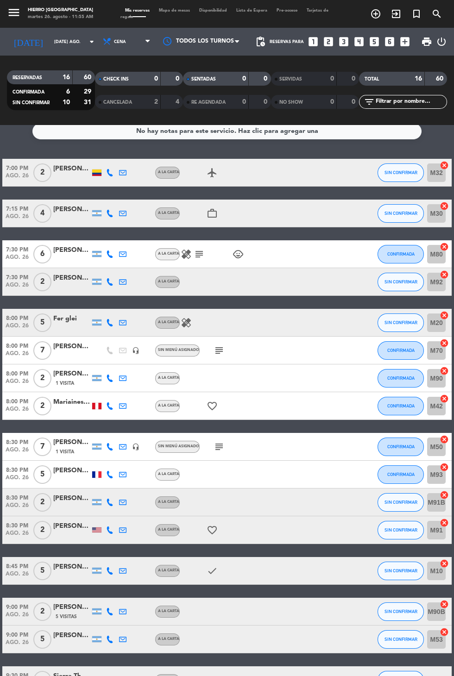
click at [442, 675] on icon "border_all" at bounding box center [437, 680] width 11 height 11
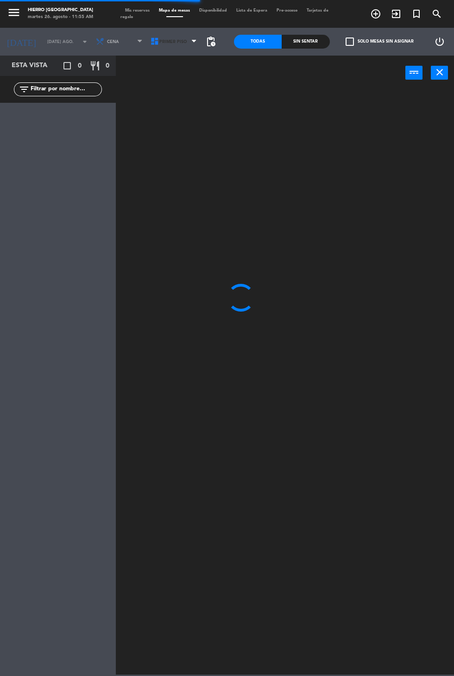
click at [152, 41] on icon at bounding box center [154, 41] width 9 height 9
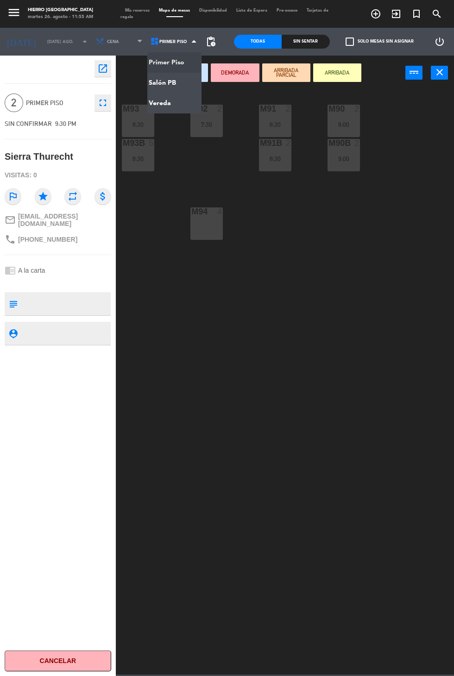
click at [151, 81] on ng-component "menu Hierro Palermo martes 26. agosto - 11:55 AM Mis reservas Mapa de mesas Dis…" at bounding box center [227, 337] width 454 height 675
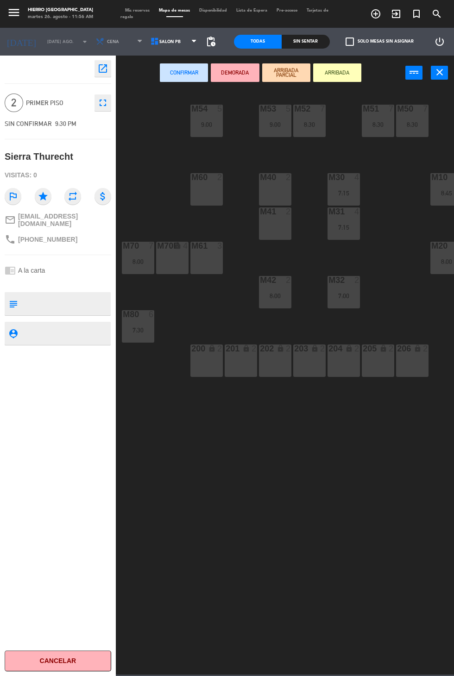
click at [352, 303] on div "M32 2 7:00" at bounding box center [344, 292] width 32 height 32
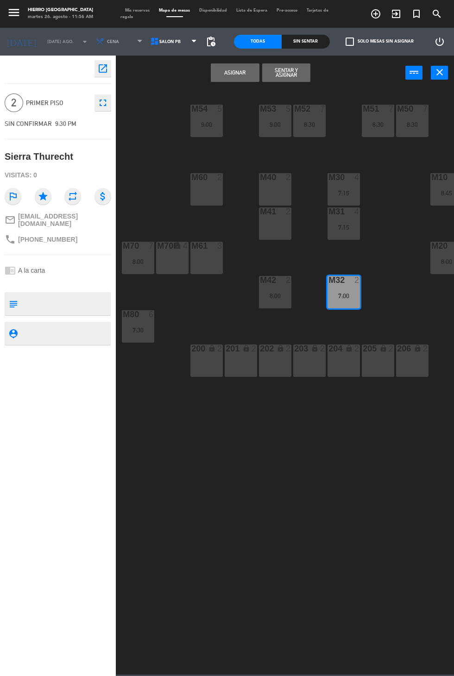
click at [230, 72] on button "Asignar" at bounding box center [235, 72] width 48 height 19
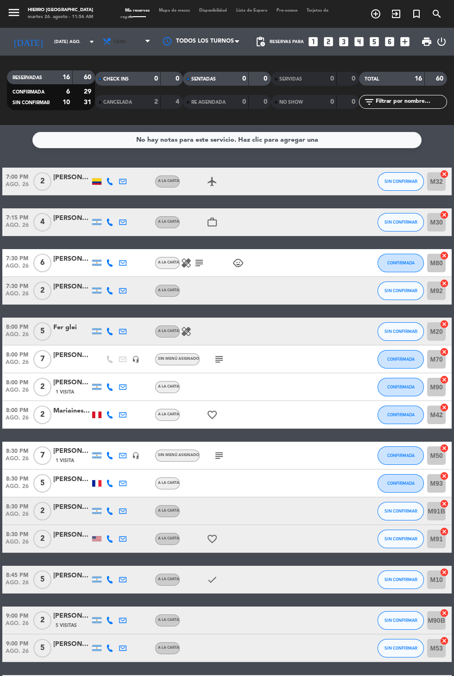
click at [114, 41] on span "Cena" at bounding box center [120, 41] width 12 height 5
click at [101, 80] on div "menu Hierro Palermo martes 26. agosto - 11:56 AM Mis reservas Mapa de mesas Dis…" at bounding box center [227, 62] width 454 height 125
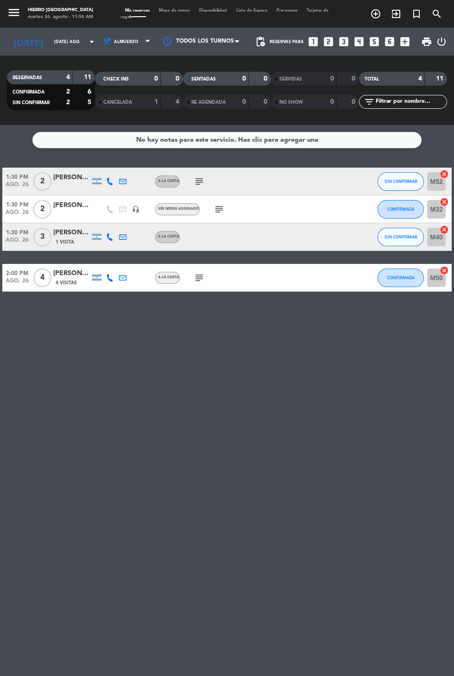
click at [218, 207] on icon "subject" at bounding box center [219, 209] width 11 height 11
click at [200, 180] on icon "subject" at bounding box center [199, 181] width 11 height 11
click at [195, 277] on icon "subject" at bounding box center [199, 277] width 11 height 11
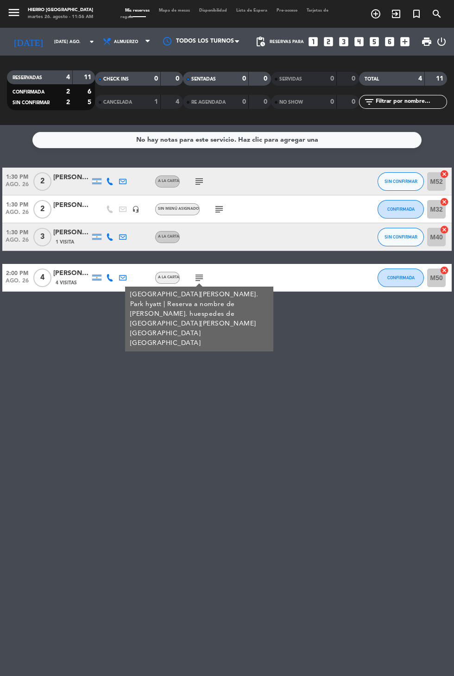
click at [196, 179] on icon "subject" at bounding box center [199, 181] width 11 height 11
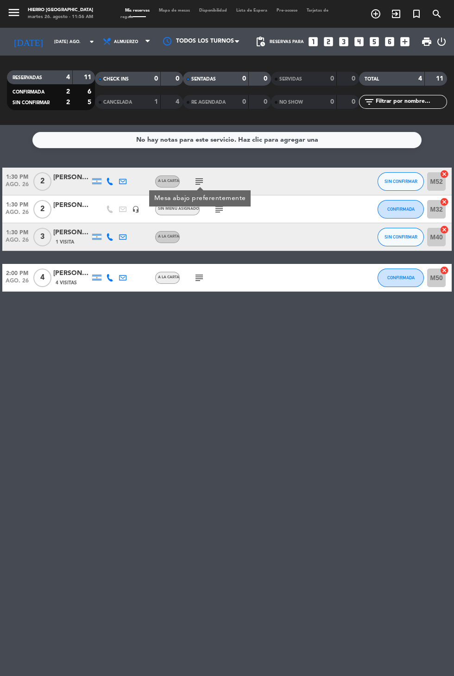
click at [214, 213] on icon "subject" at bounding box center [219, 209] width 11 height 11
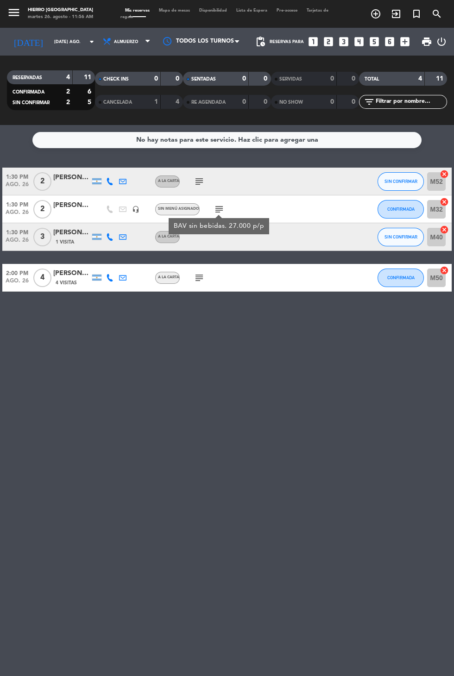
click at [199, 278] on icon "subject" at bounding box center [199, 277] width 11 height 11
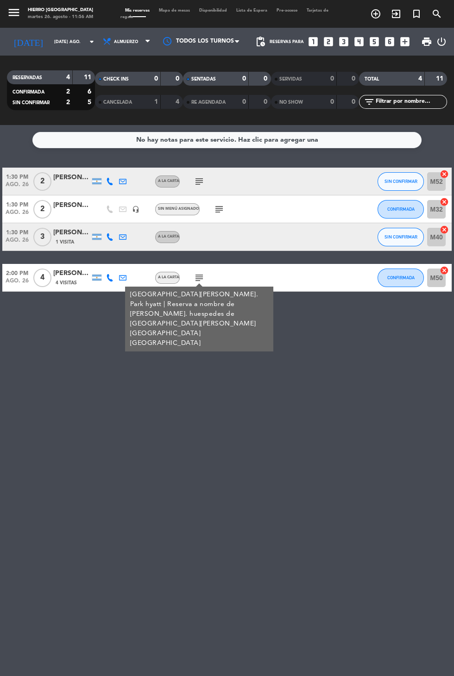
click at [196, 180] on icon "subject" at bounding box center [199, 181] width 11 height 11
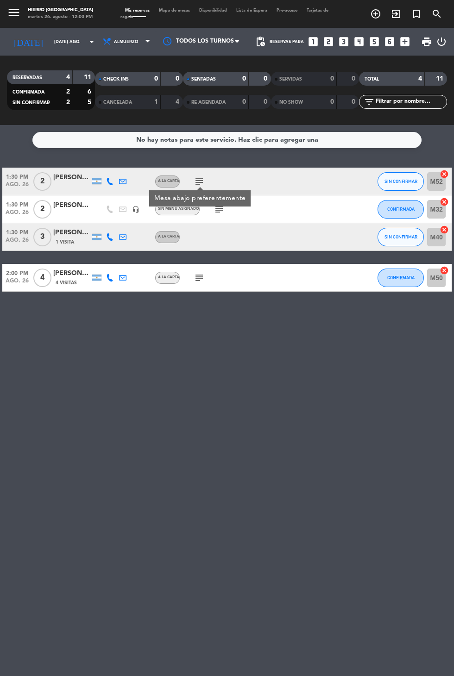
click at [218, 211] on icon "subject" at bounding box center [219, 209] width 11 height 11
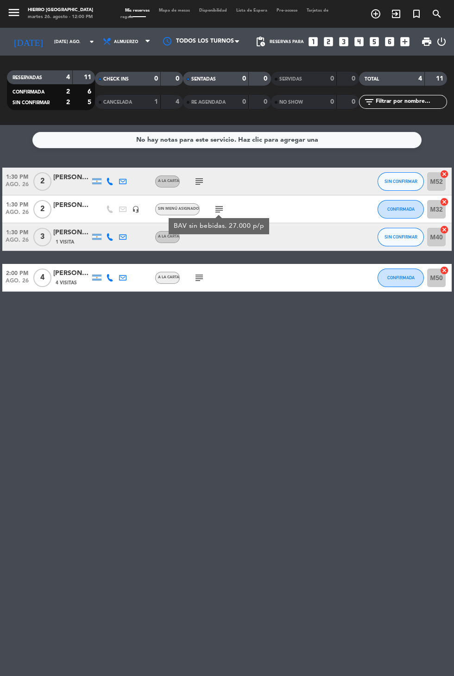
click at [196, 278] on icon "subject" at bounding box center [199, 277] width 11 height 11
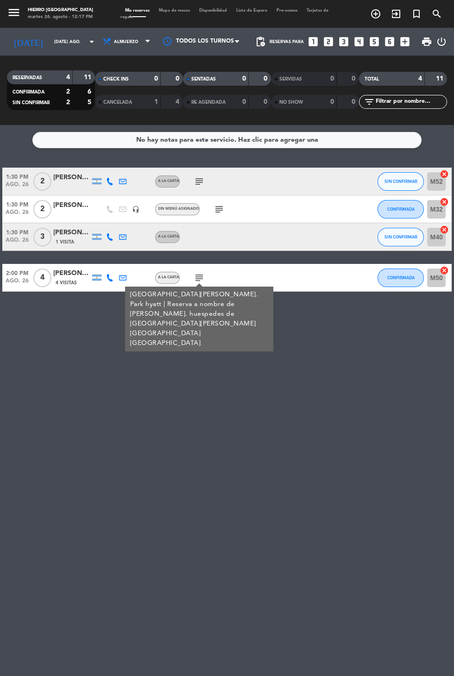
click at [175, 10] on span "Mapa de mesas" at bounding box center [174, 10] width 40 height 4
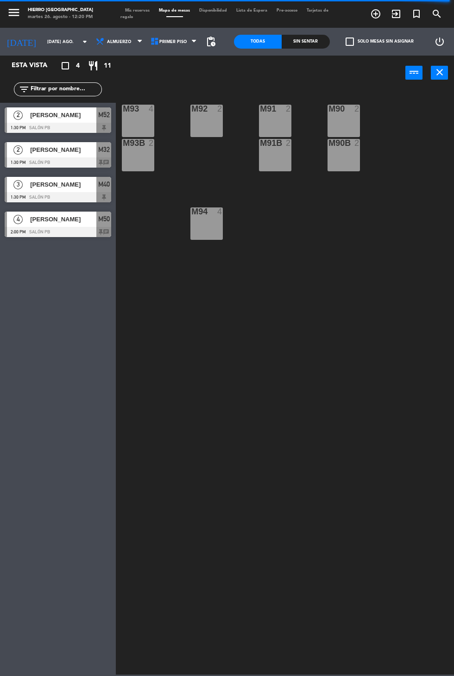
click at [126, 10] on span "Mis reservas" at bounding box center [137, 10] width 34 height 4
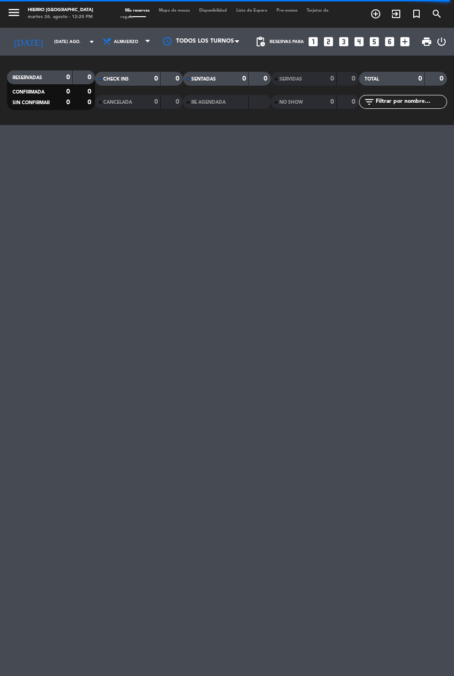
click at [50, 41] on input "[DATE] ago." at bounding box center [79, 42] width 58 height 14
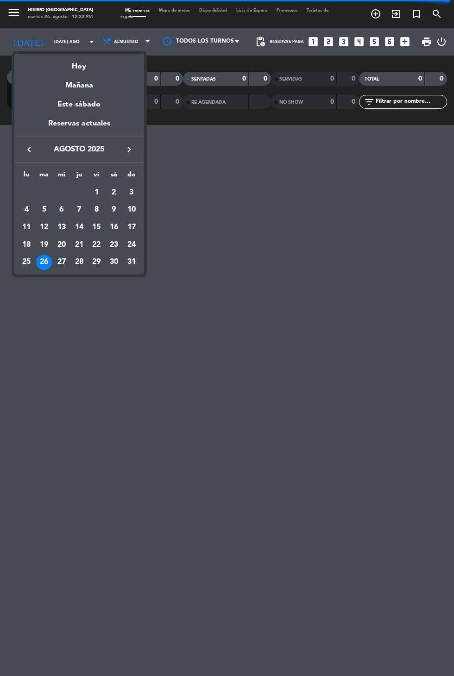
click at [76, 260] on div "28" at bounding box center [79, 263] width 16 height 16
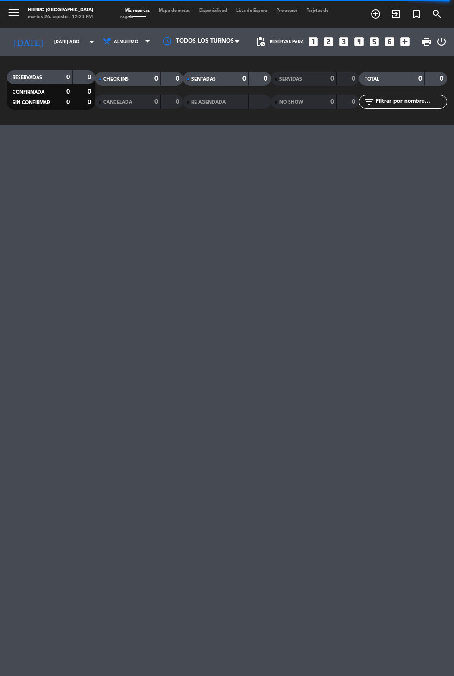
type input "jue. 28 ago."
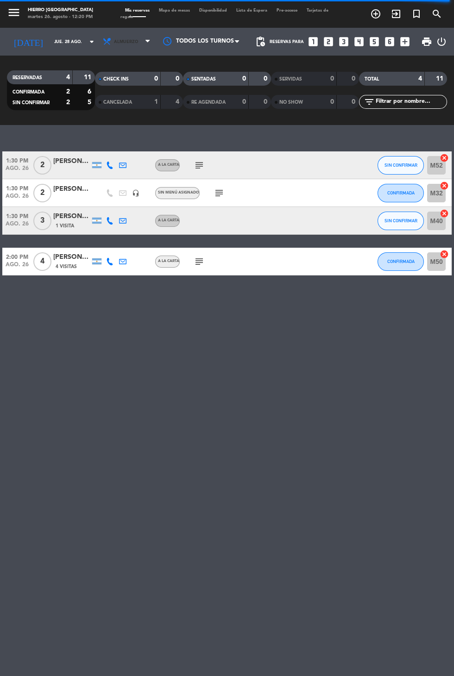
click at [114, 41] on span "Almuerzo" at bounding box center [126, 41] width 24 height 5
click at [94, 368] on div "1:30 PM ago. 26 2 Ana Cabuli A la carta subject SIN CONFIRMAR M52 cancel 1:30 P…" at bounding box center [227, 400] width 454 height 551
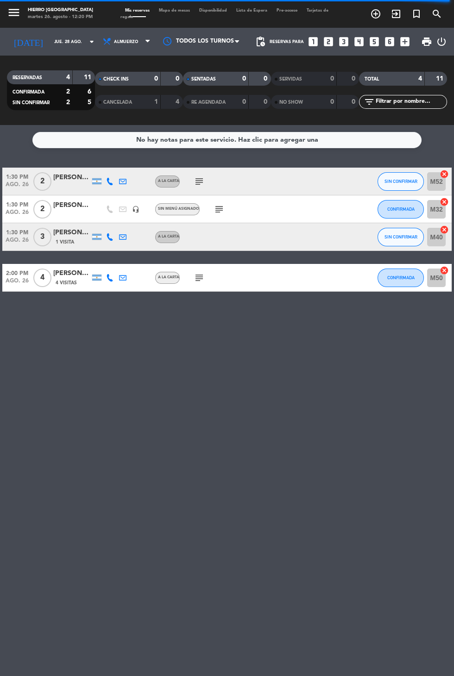
click at [344, 47] on icon "looks_3" at bounding box center [344, 42] width 12 height 12
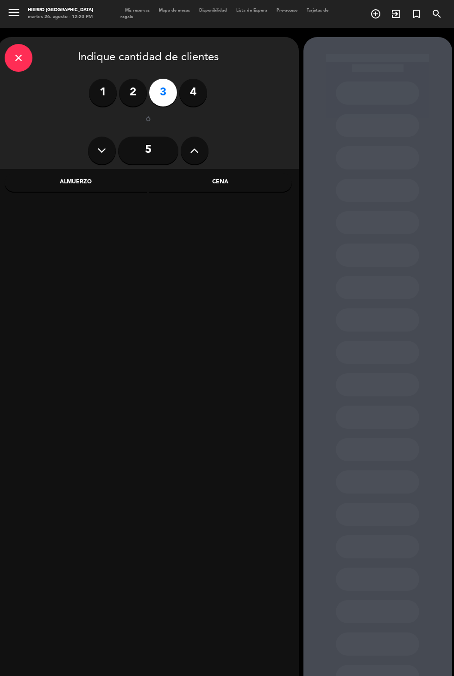
click at [73, 182] on div "Almuerzo" at bounding box center [76, 182] width 143 height 19
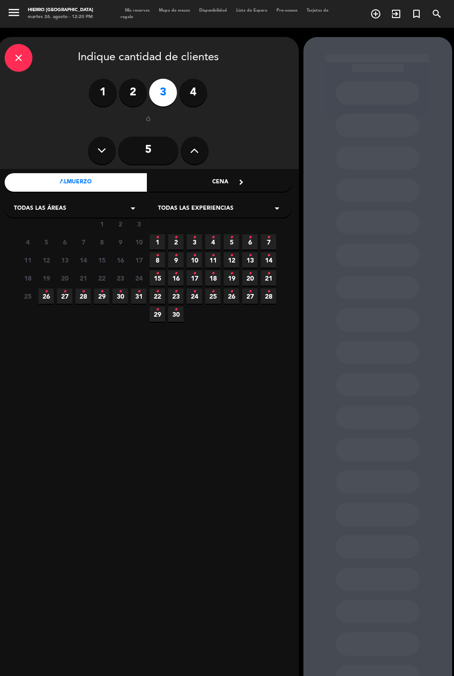
click at [82, 296] on icon "•" at bounding box center [83, 291] width 3 height 15
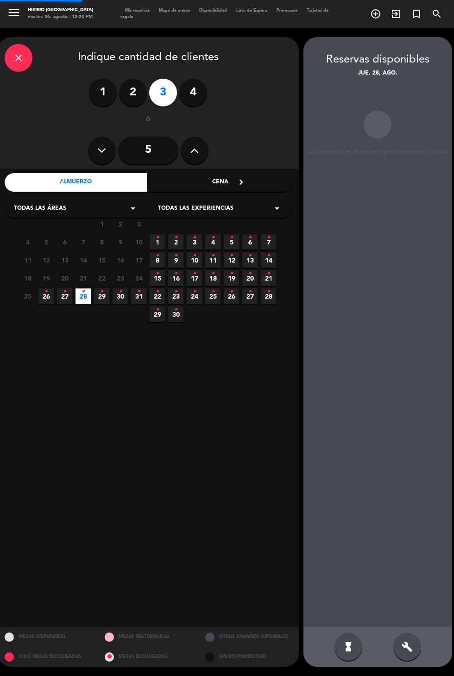
scroll to position [37, 0]
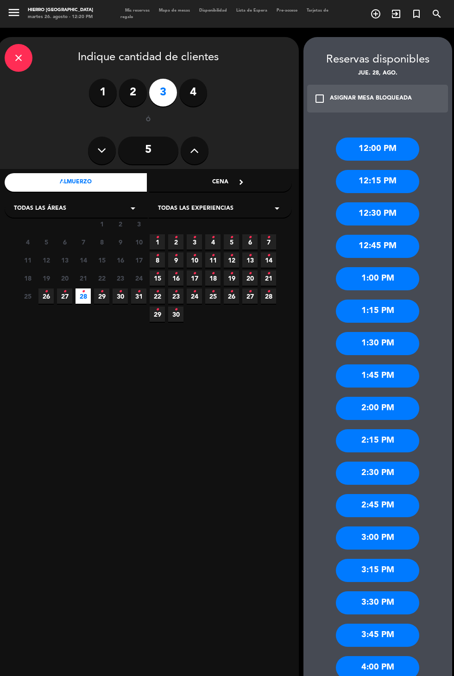
click at [361, 267] on div "1:00 PM" at bounding box center [377, 278] width 83 height 23
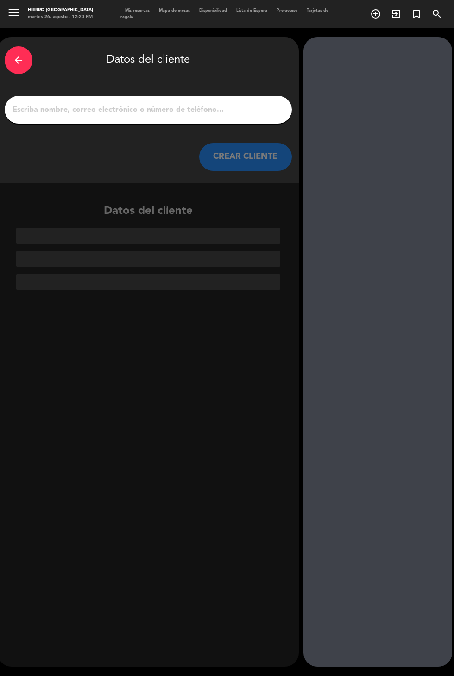
click at [123, 103] on input "1" at bounding box center [148, 109] width 273 height 13
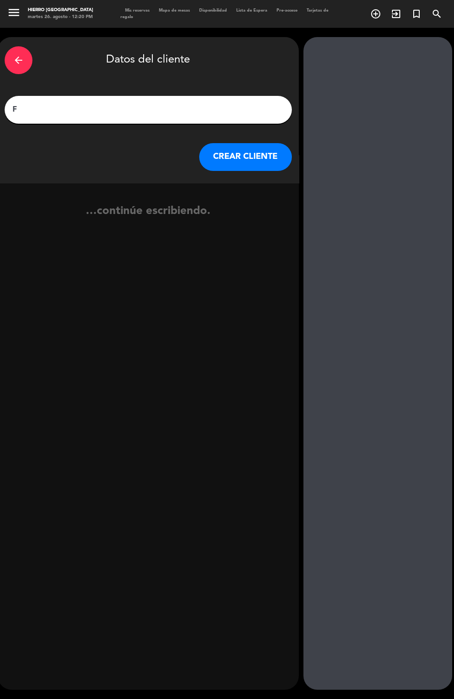
type input "Fabián"
click at [239, 143] on button "CREAR CLIENTE" at bounding box center [245, 157] width 93 height 28
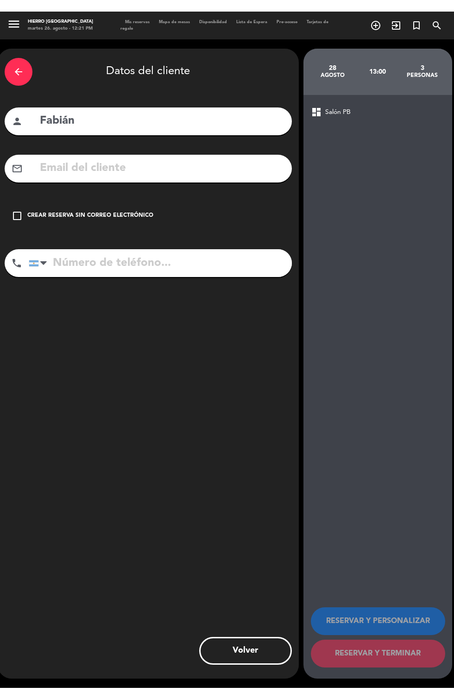
scroll to position [23, 0]
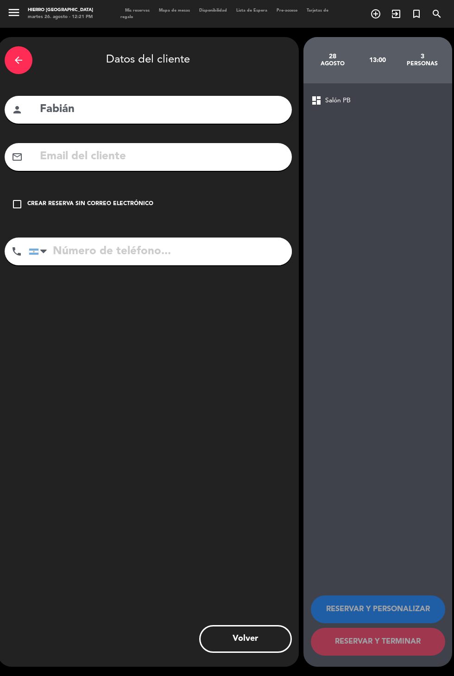
click at [16, 190] on div "check_box_outline_blank Crear reserva sin correo electrónico" at bounding box center [148, 204] width 287 height 28
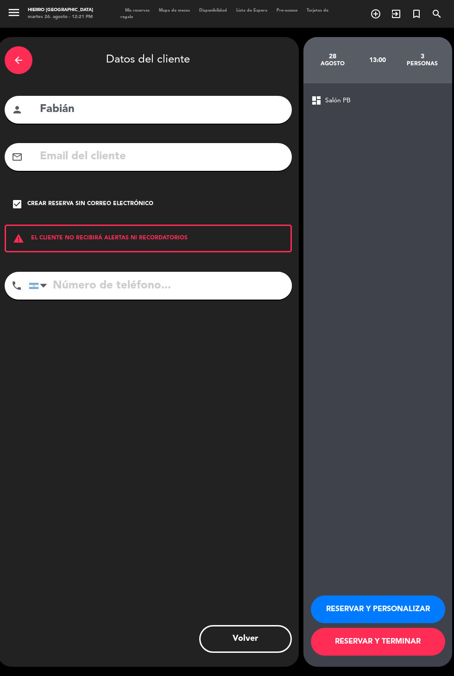
click at [137, 272] on input "tel" at bounding box center [160, 286] width 263 height 28
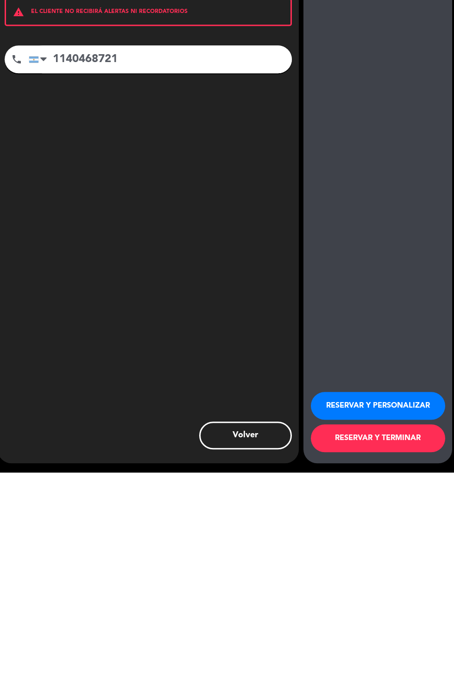
scroll to position [41, 0]
type input "1140468721"
click at [358, 665] on button "RESERVAR Y TERMINAR" at bounding box center [378, 665] width 134 height 28
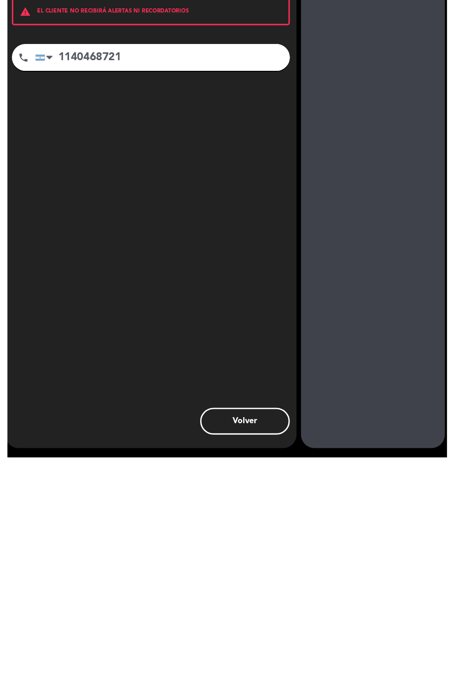
scroll to position [23, 0]
